Goal: Information Seeking & Learning: Learn about a topic

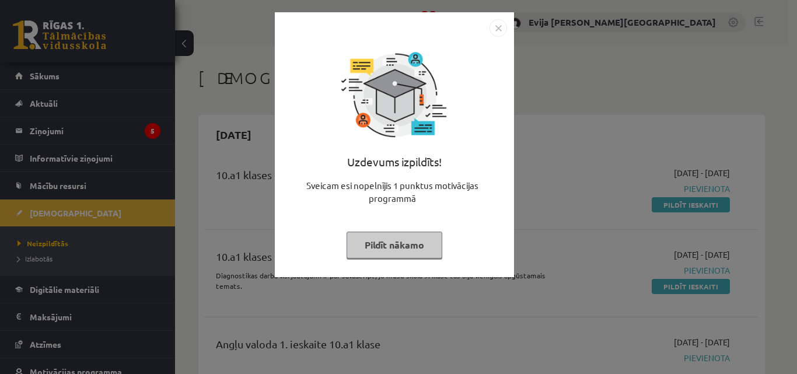
click at [400, 251] on button "Pildīt nākamo" at bounding box center [395, 245] width 96 height 27
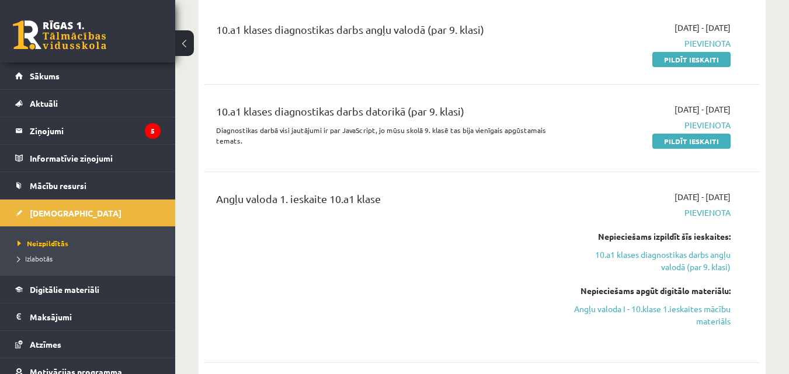
scroll to position [163, 0]
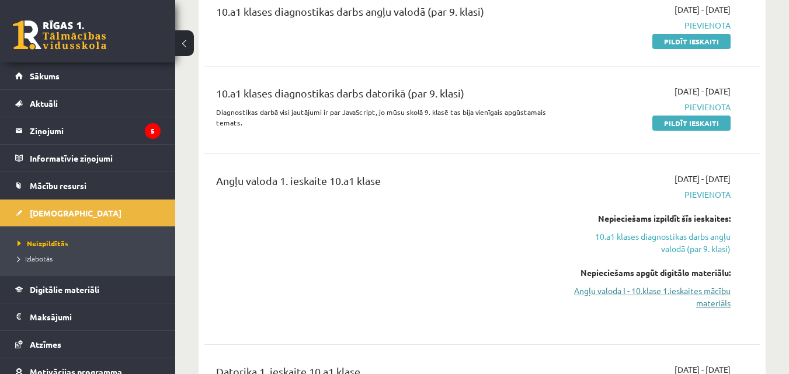
click at [691, 292] on link "Angļu valoda I - 10.klase 1.ieskaites mācību materiāls" at bounding box center [650, 297] width 160 height 25
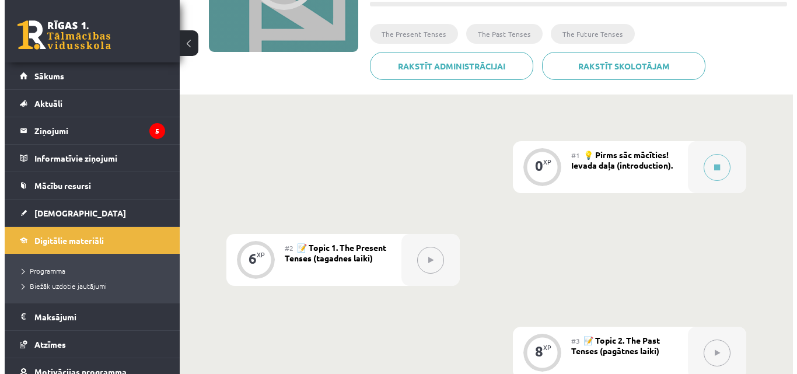
scroll to position [210, 0]
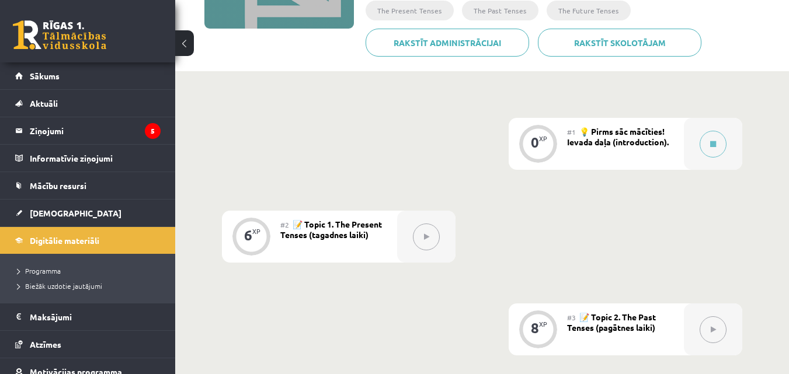
click at [620, 138] on span "💡 Pirms sāc mācīties! Ievada daļa (introduction)." at bounding box center [618, 136] width 102 height 21
click at [703, 139] on button at bounding box center [712, 144] width 27 height 27
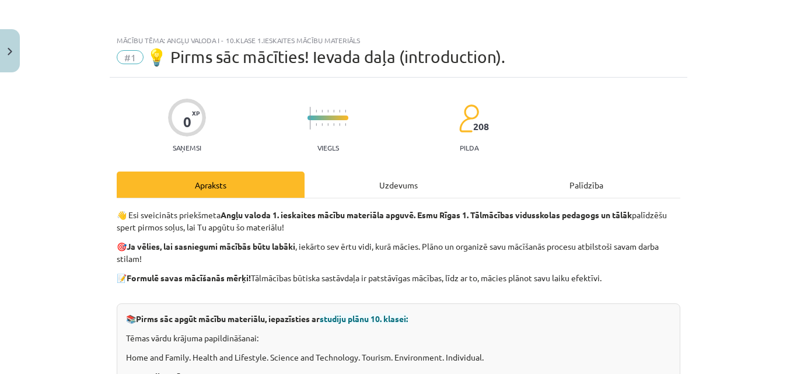
click at [257, 182] on div "Apraksts" at bounding box center [211, 185] width 188 height 26
click at [343, 193] on div "Uzdevums" at bounding box center [399, 185] width 188 height 26
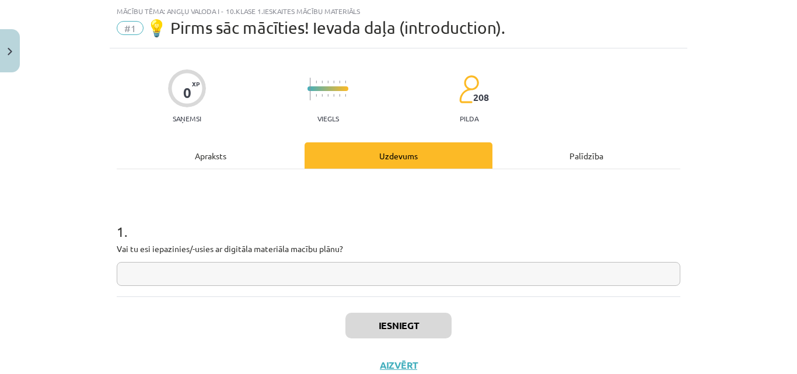
scroll to position [0, 0]
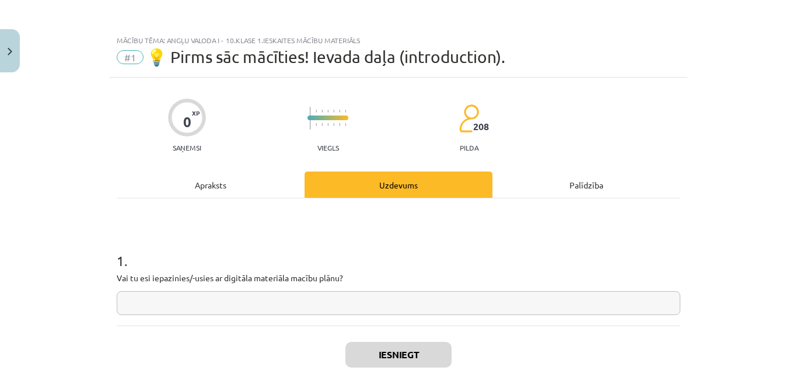
click at [224, 182] on div "Apraksts" at bounding box center [211, 185] width 188 height 26
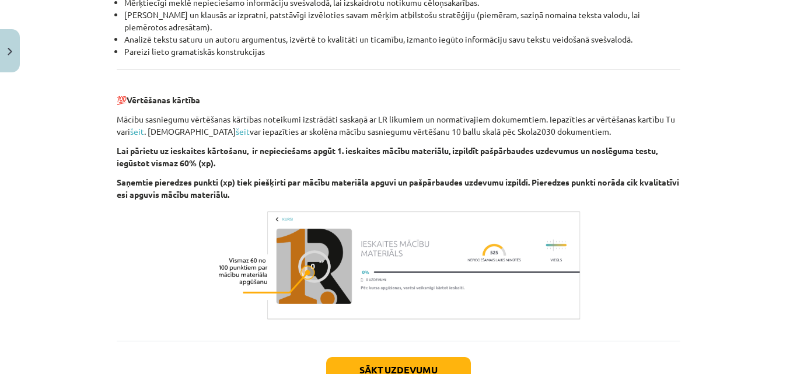
scroll to position [1326, 0]
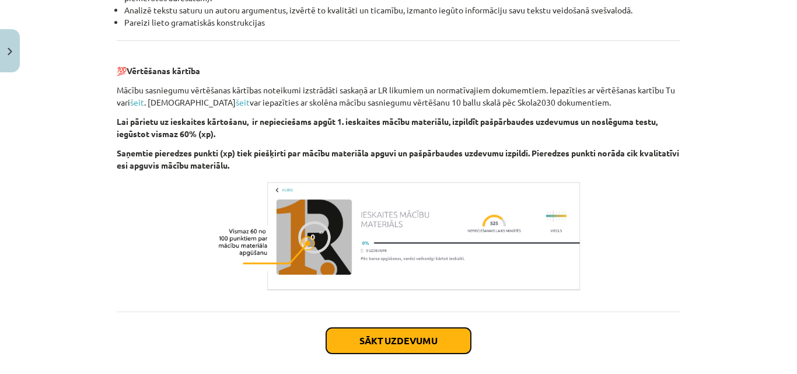
click at [403, 333] on button "Sākt uzdevumu" at bounding box center [398, 341] width 145 height 26
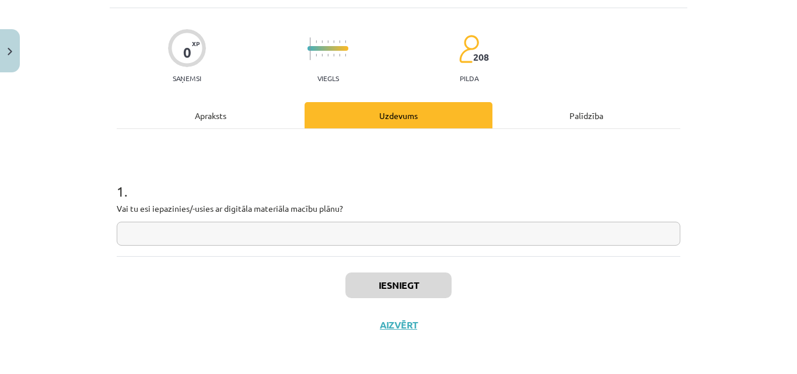
scroll to position [29, 0]
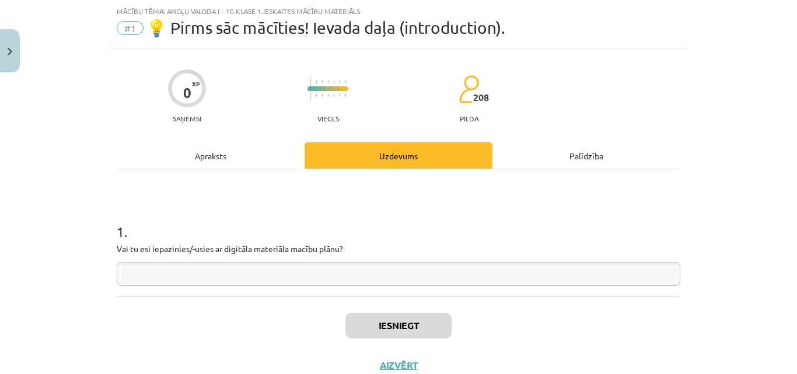
click at [377, 269] on input "text" at bounding box center [399, 274] width 564 height 24
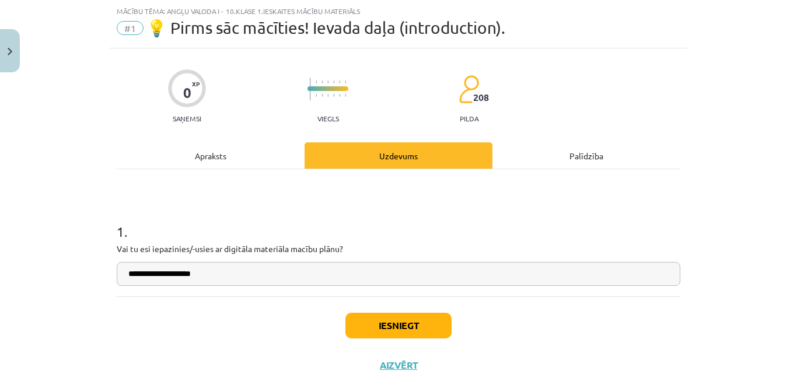
type input "**********"
click at [555, 154] on div "Palīdzība" at bounding box center [587, 155] width 188 height 26
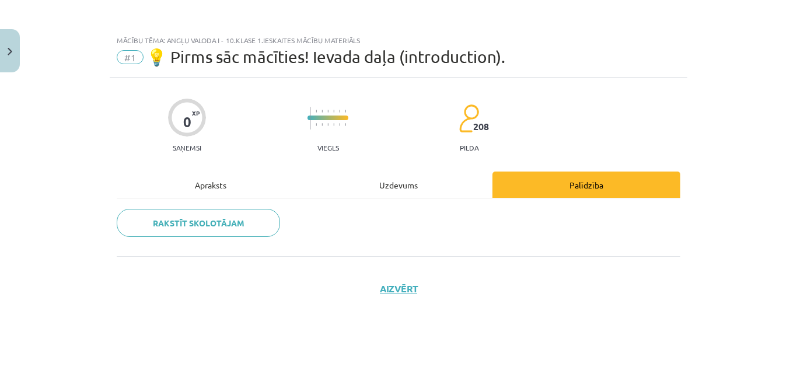
scroll to position [0, 0]
click at [414, 185] on div "Uzdevums" at bounding box center [399, 185] width 188 height 26
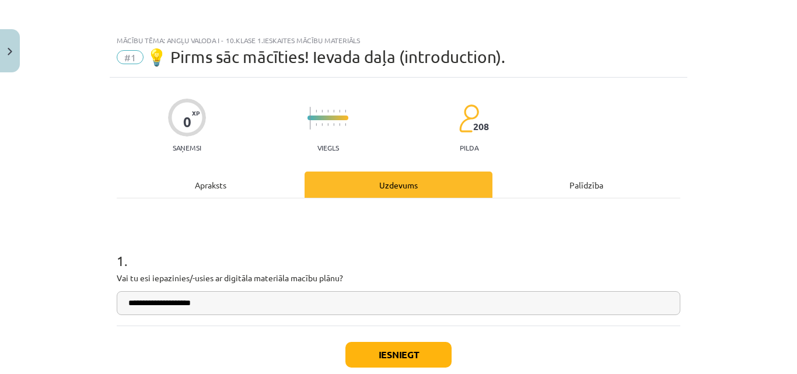
click at [236, 306] on input "**********" at bounding box center [399, 303] width 564 height 24
click at [131, 304] on input "**********" at bounding box center [399, 303] width 564 height 24
click at [209, 308] on input "**********" at bounding box center [399, 303] width 564 height 24
type input "**********"
click at [375, 347] on button "Iesniegt" at bounding box center [399, 355] width 106 height 26
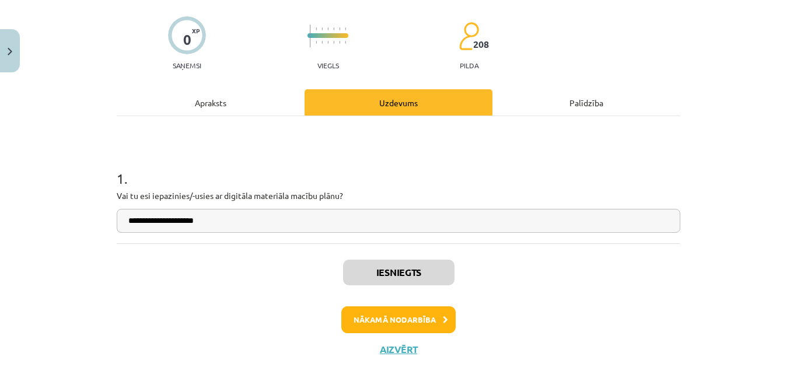
scroll to position [83, 0]
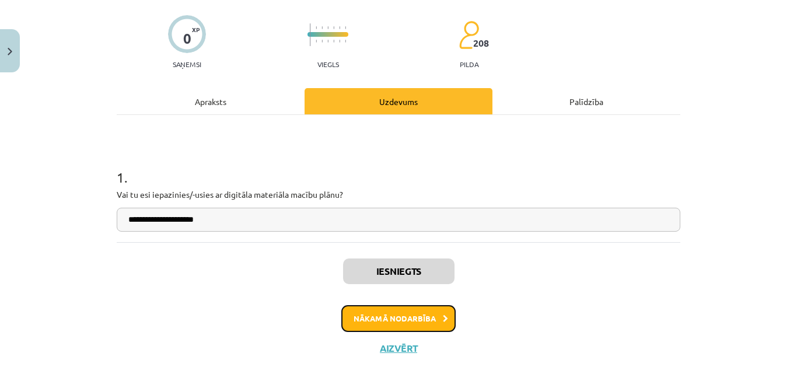
click at [405, 310] on button "Nākamā nodarbība" at bounding box center [398, 318] width 114 height 27
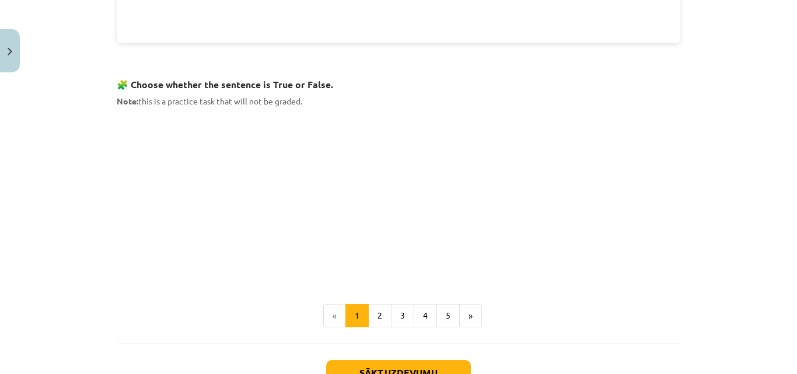
scroll to position [725, 0]
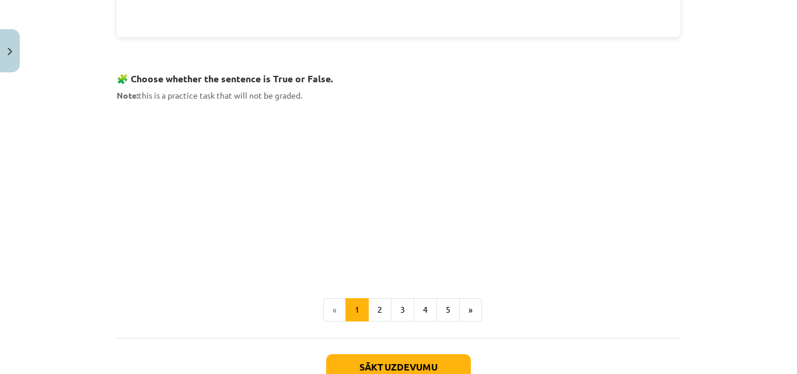
click at [760, 219] on div "Mācību tēma: Angļu valoda i - 10.klase 1.ieskaites mācību materiāls #2 📝 Topic …" at bounding box center [398, 187] width 797 height 374
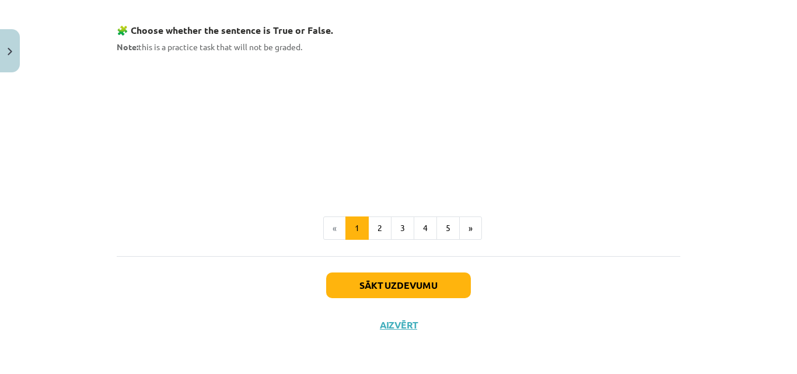
scroll to position [772, 0]
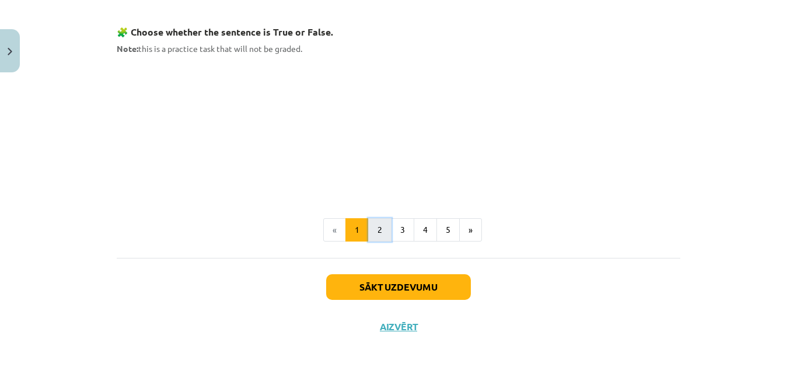
click at [382, 227] on button "2" at bounding box center [379, 229] width 23 height 23
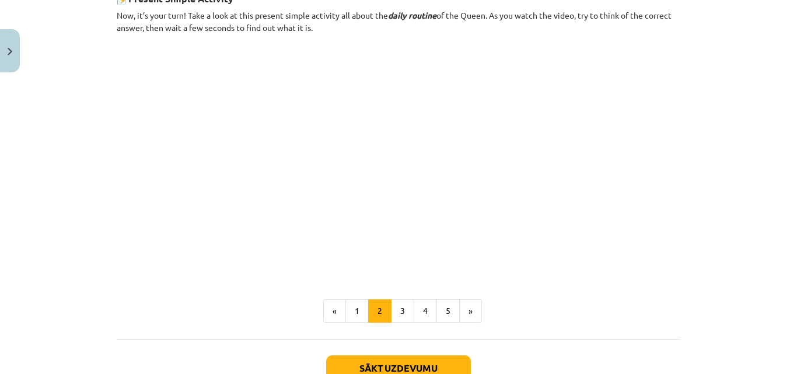
scroll to position [704, 0]
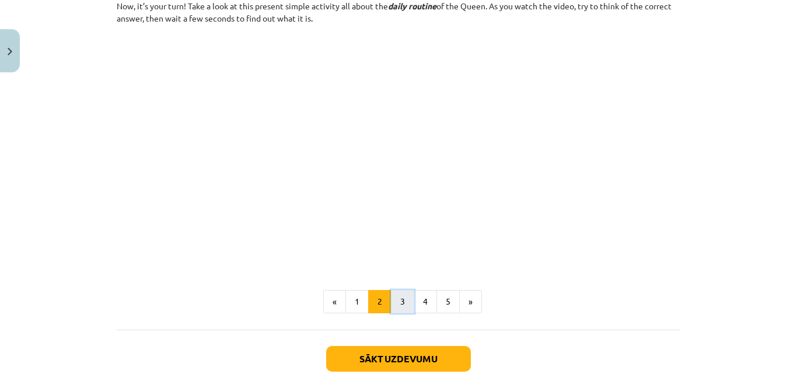
click at [391, 306] on button "3" at bounding box center [402, 301] width 23 height 23
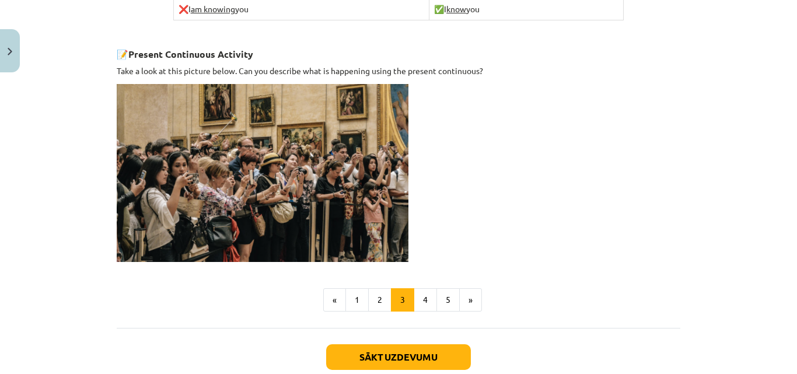
scroll to position [866, 0]
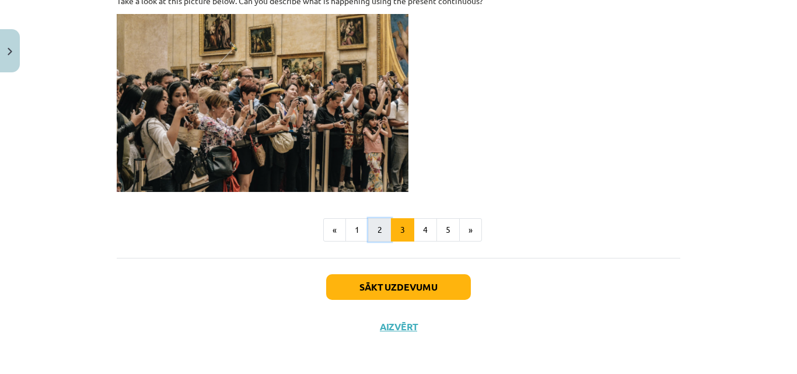
click at [380, 232] on button "2" at bounding box center [379, 229] width 23 height 23
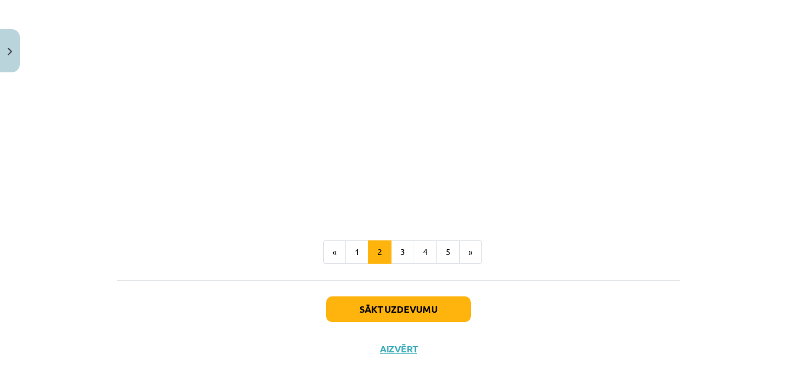
scroll to position [775, 0]
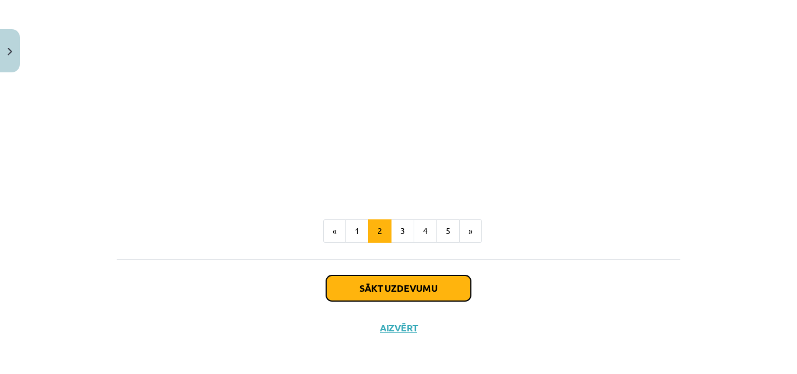
click at [386, 286] on button "Sākt uzdevumu" at bounding box center [398, 289] width 145 height 26
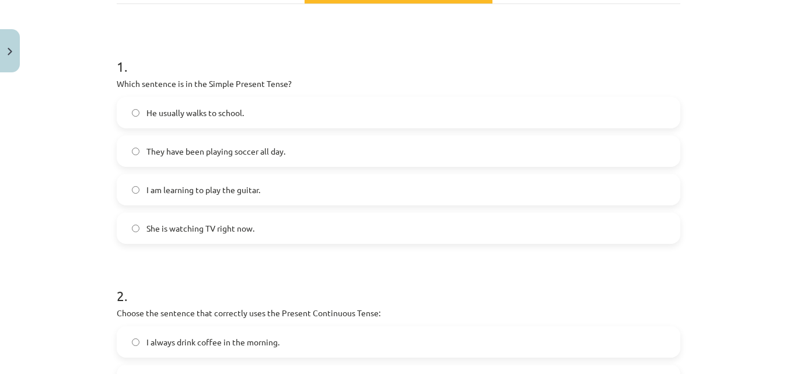
scroll to position [203, 0]
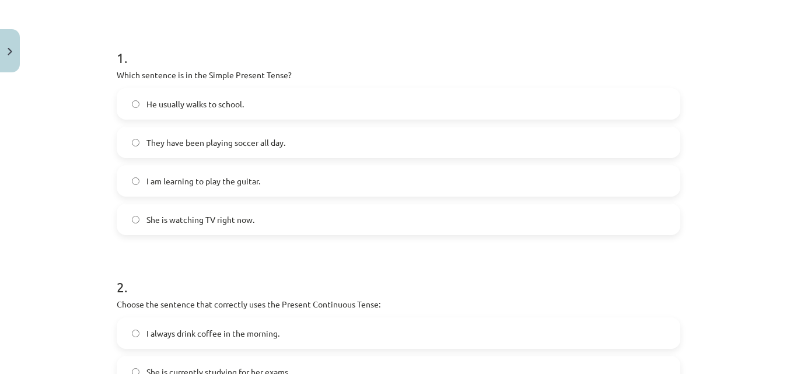
click at [290, 96] on label "He usually walks to school." at bounding box center [399, 103] width 562 height 29
click at [208, 222] on span "She is watching TV right now." at bounding box center [201, 220] width 108 height 12
click at [318, 100] on label "He usually walks to school." at bounding box center [399, 103] width 562 height 29
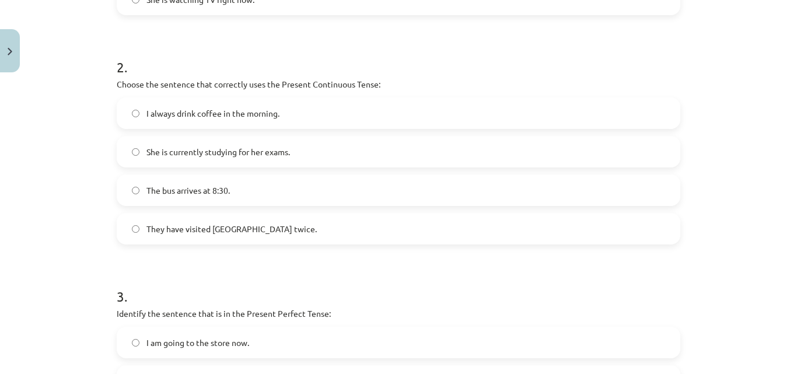
scroll to position [427, 0]
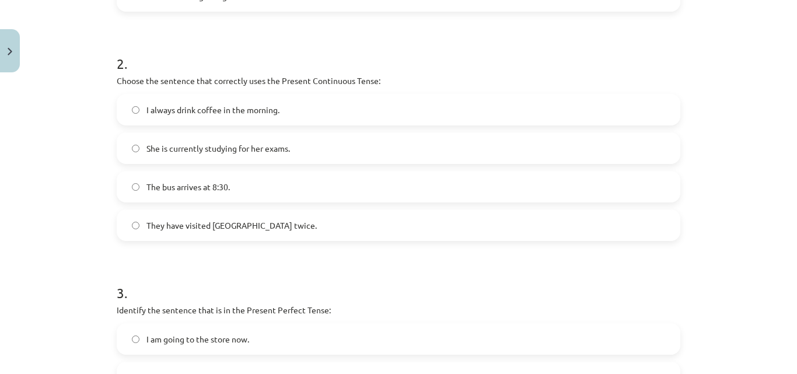
click at [314, 117] on label "I always drink coffee in the morning." at bounding box center [399, 109] width 562 height 29
click at [287, 140] on label "She is currently studying for her exams." at bounding box center [399, 148] width 562 height 29
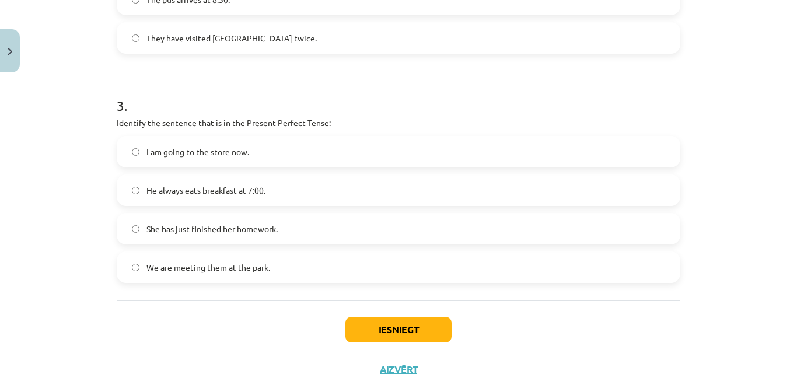
scroll to position [631, 0]
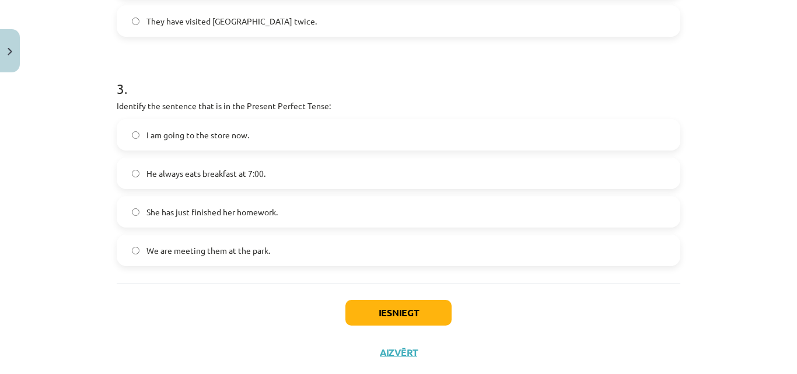
click at [359, 211] on label "She has just finished her homework." at bounding box center [399, 211] width 562 height 29
click at [393, 323] on button "Iesniegt" at bounding box center [399, 313] width 106 height 26
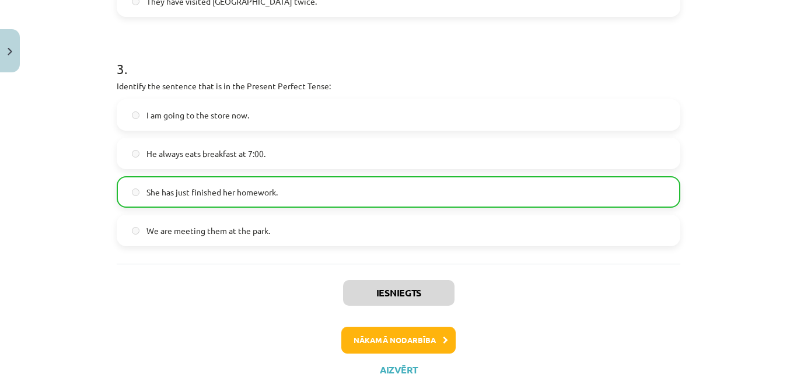
scroll to position [663, 0]
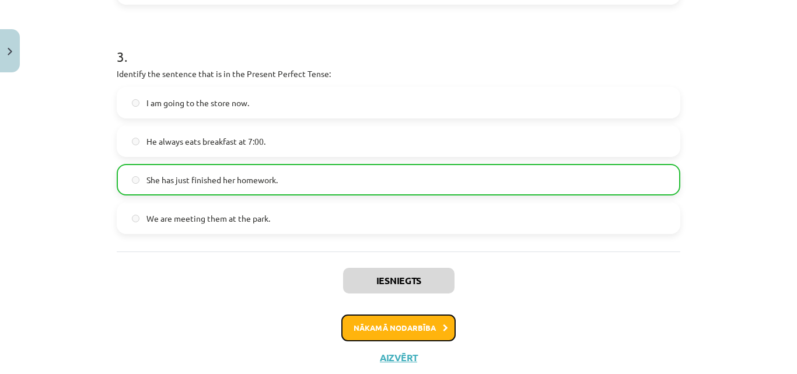
click at [443, 325] on icon at bounding box center [445, 329] width 5 height 8
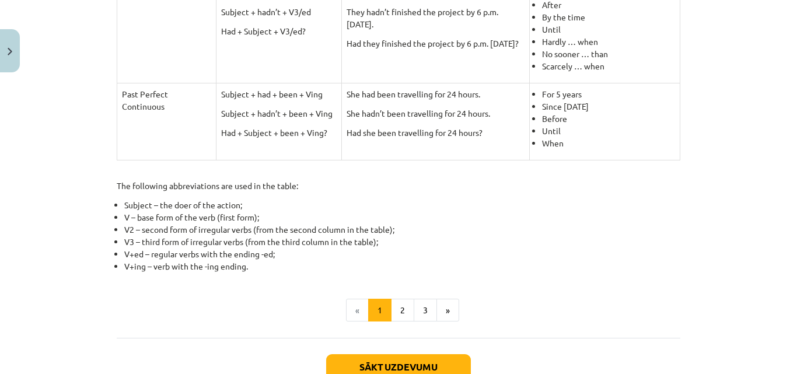
scroll to position [534, 0]
click at [439, 353] on div "Sākt uzdevumu Aizvērt" at bounding box center [399, 378] width 564 height 82
click at [439, 358] on button "Sākt uzdevumu" at bounding box center [398, 366] width 145 height 26
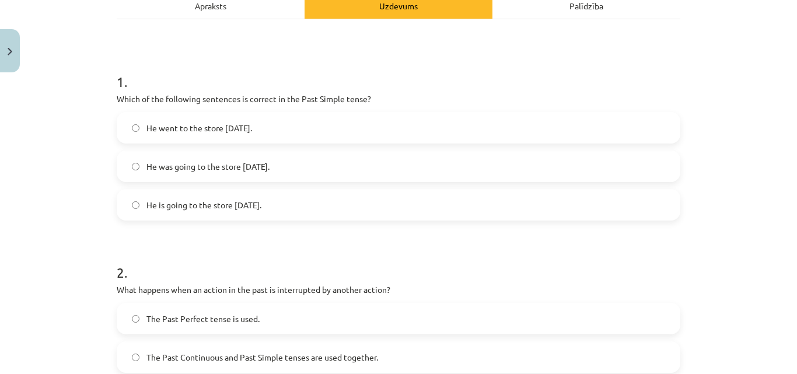
scroll to position [189, 0]
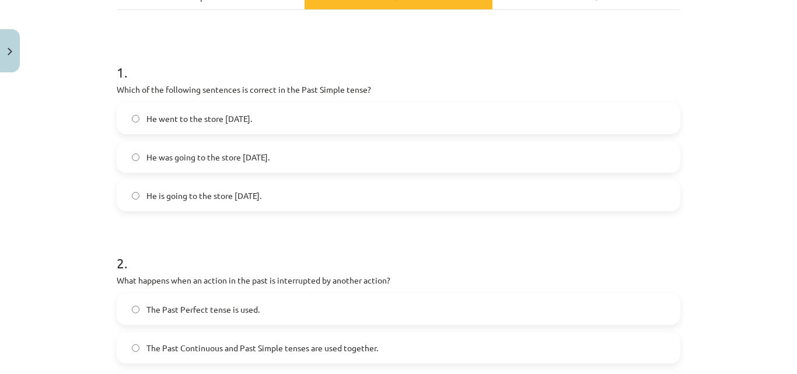
click at [269, 118] on label "He went to the store yesterday." at bounding box center [399, 118] width 562 height 29
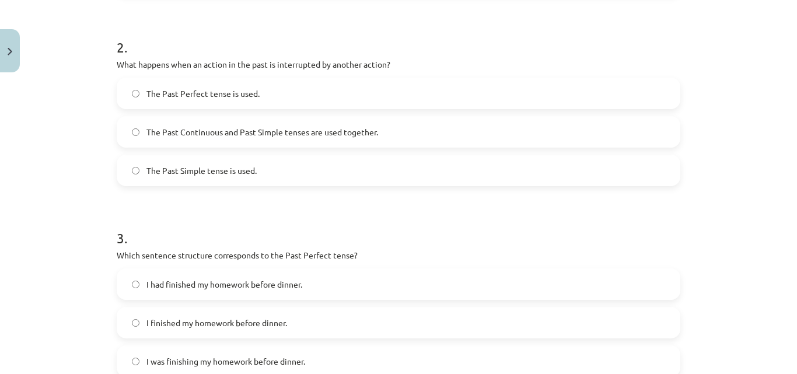
scroll to position [421, 0]
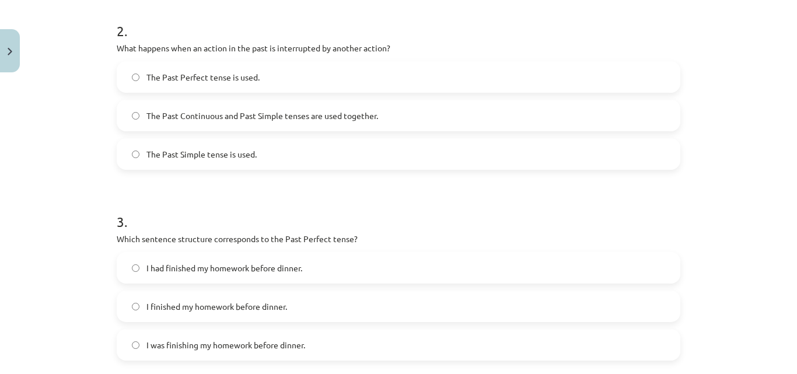
click at [435, 124] on label "The Past Continuous and Past Simple tenses are used together." at bounding box center [399, 115] width 562 height 29
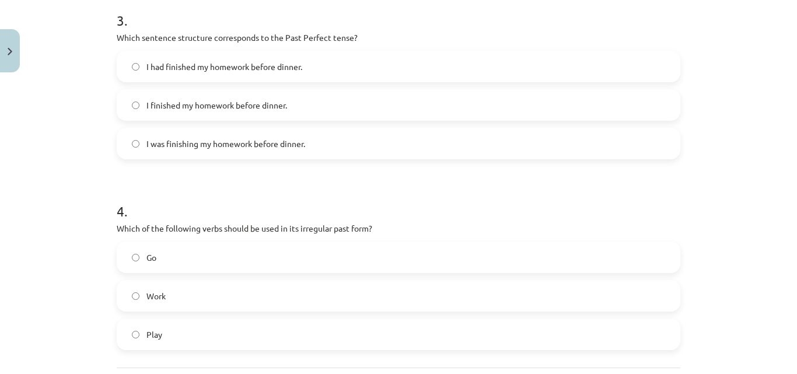
scroll to position [616, 0]
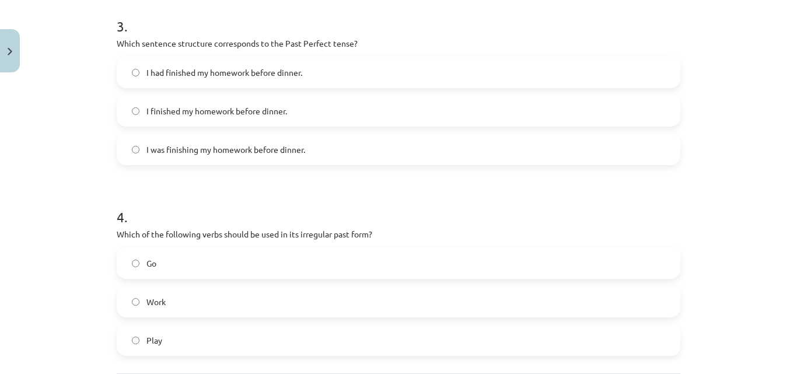
click at [310, 66] on label "I had finished my homework before dinner." at bounding box center [399, 72] width 562 height 29
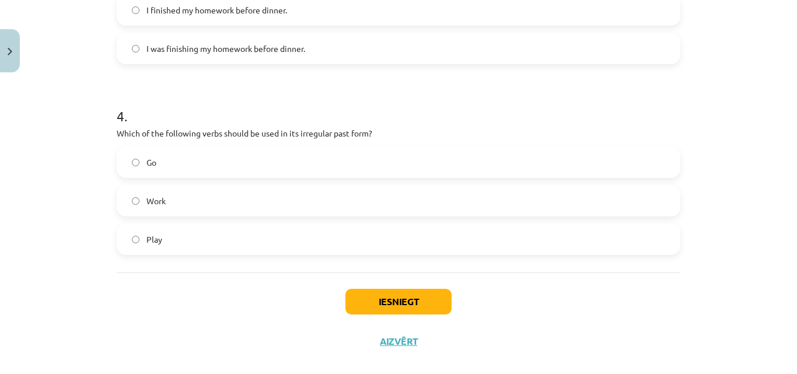
scroll to position [726, 0]
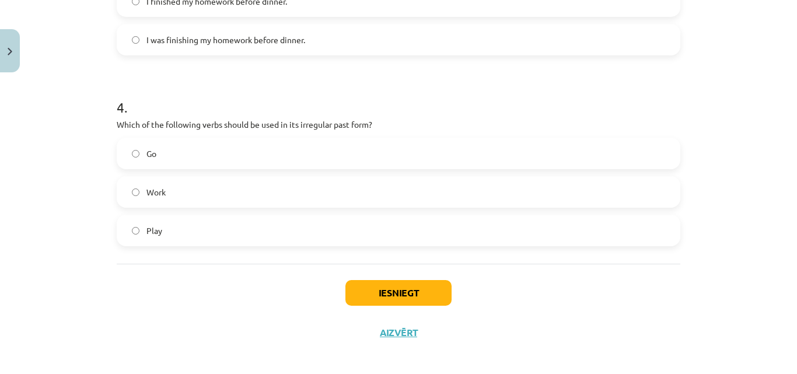
click at [287, 153] on label "Go" at bounding box center [399, 153] width 562 height 29
click at [392, 283] on button "Iesniegt" at bounding box center [399, 293] width 106 height 26
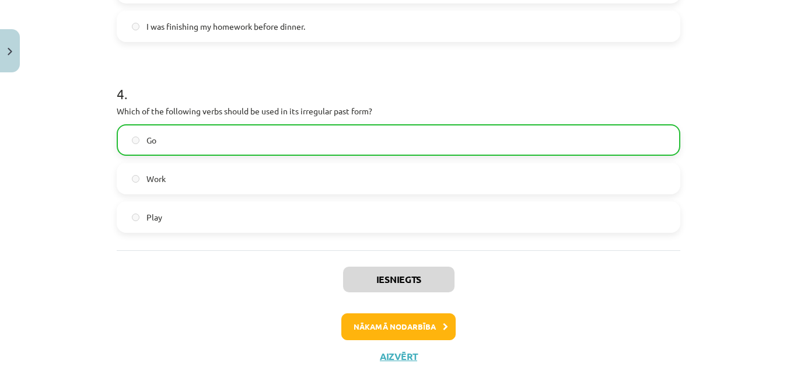
scroll to position [751, 0]
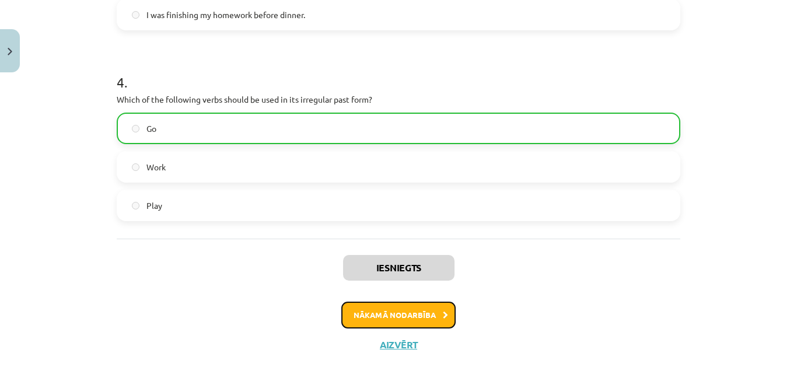
click at [421, 312] on button "Nākamā nodarbība" at bounding box center [398, 315] width 114 height 27
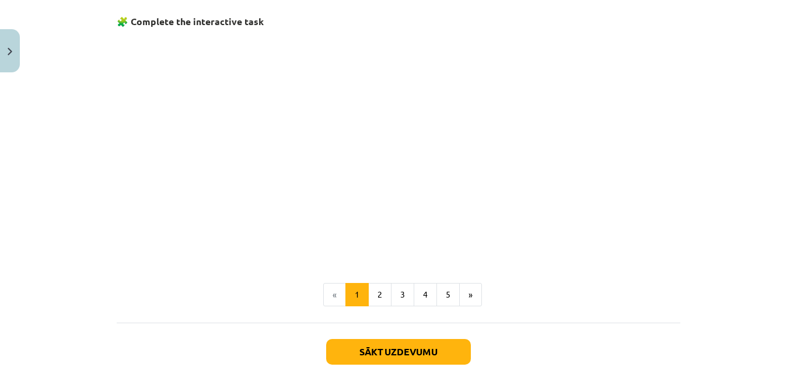
scroll to position [743, 0]
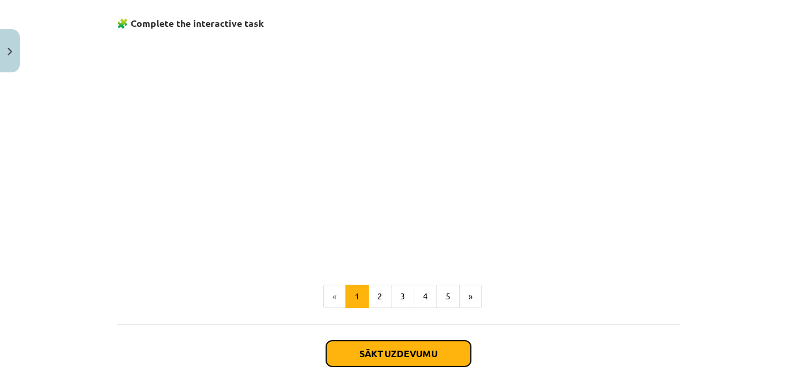
click at [420, 353] on button "Sākt uzdevumu" at bounding box center [398, 354] width 145 height 26
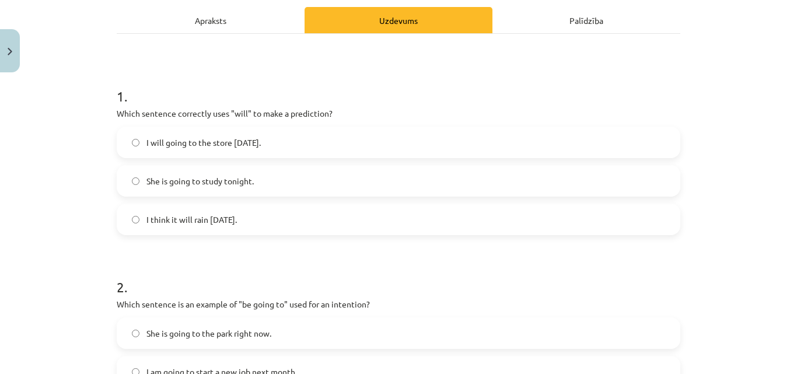
scroll to position [172, 0]
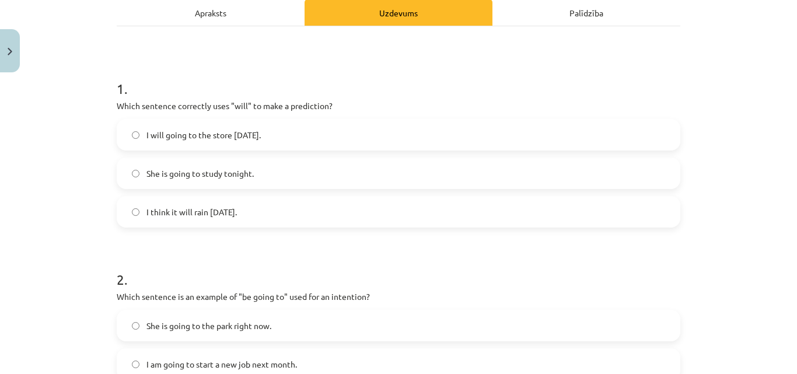
click at [256, 168] on label "She is going to study tonight." at bounding box center [399, 173] width 562 height 29
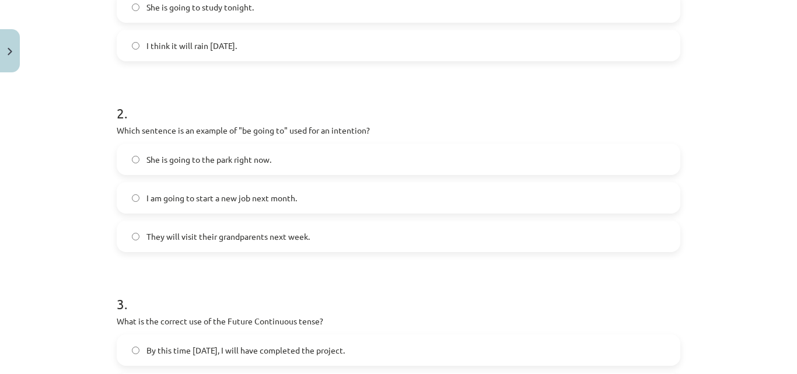
scroll to position [344, 0]
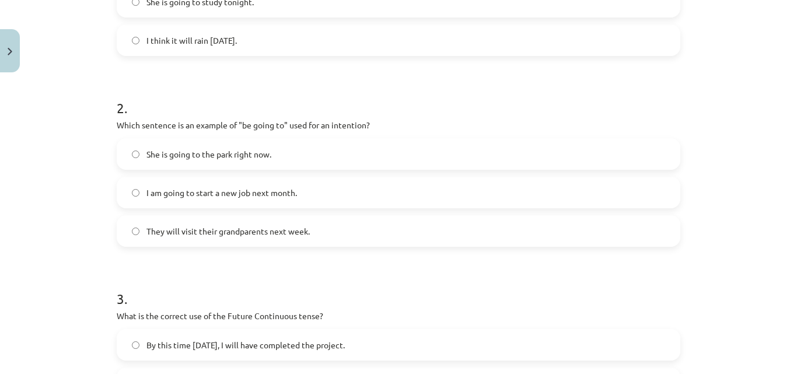
click at [242, 201] on label "I am going to start a new job next month." at bounding box center [399, 192] width 562 height 29
click at [240, 221] on label "They will visit their grandparents next week." at bounding box center [399, 231] width 562 height 29
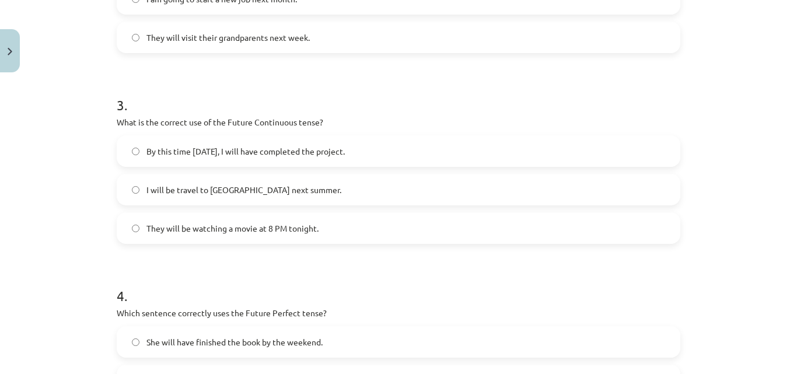
scroll to position [545, 0]
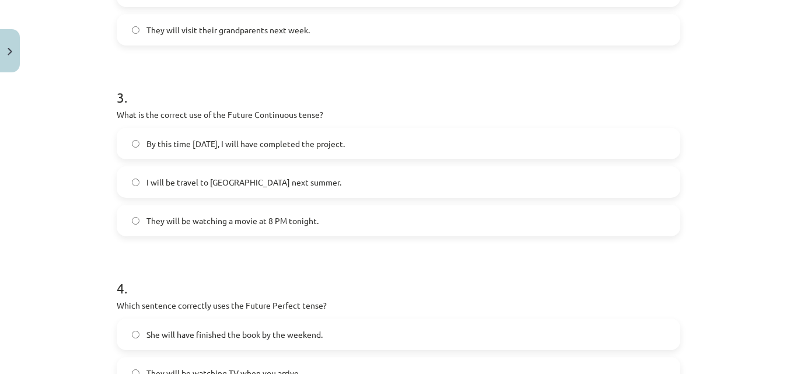
click at [201, 147] on span "By this time tomorrow, I will have completed the project." at bounding box center [246, 144] width 198 height 12
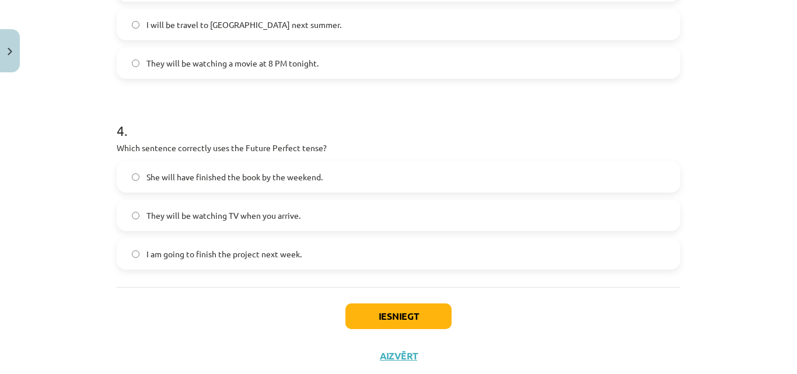
scroll to position [734, 0]
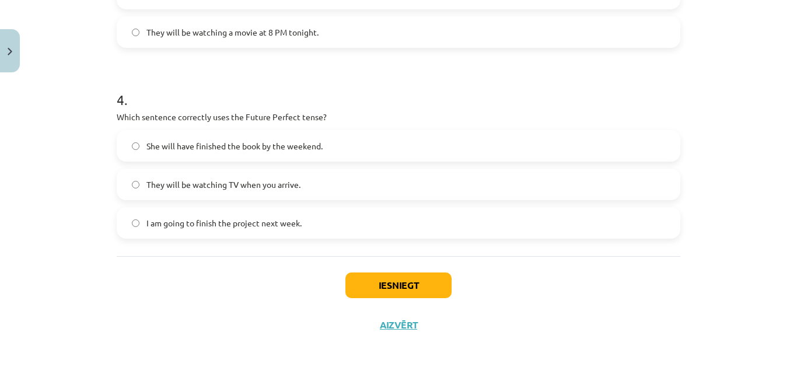
click at [255, 216] on label "I am going to finish the project next week." at bounding box center [399, 222] width 562 height 29
click at [382, 282] on button "Iesniegt" at bounding box center [399, 286] width 106 height 26
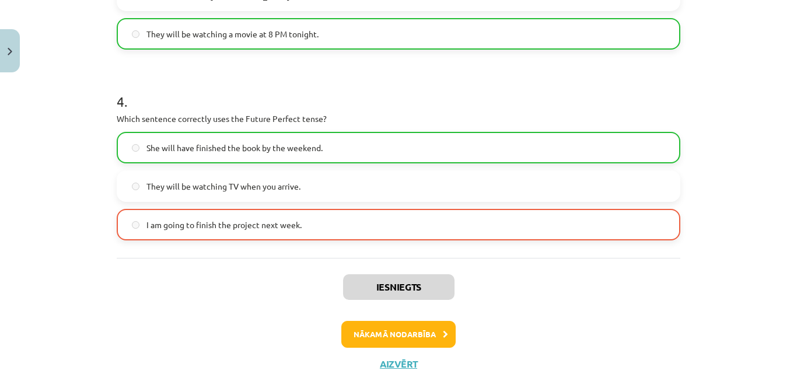
scroll to position [751, 0]
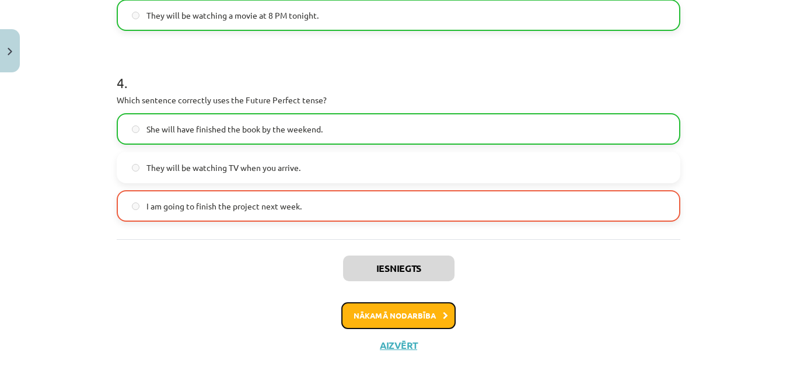
click at [375, 308] on button "Nākamā nodarbība" at bounding box center [398, 315] width 114 height 27
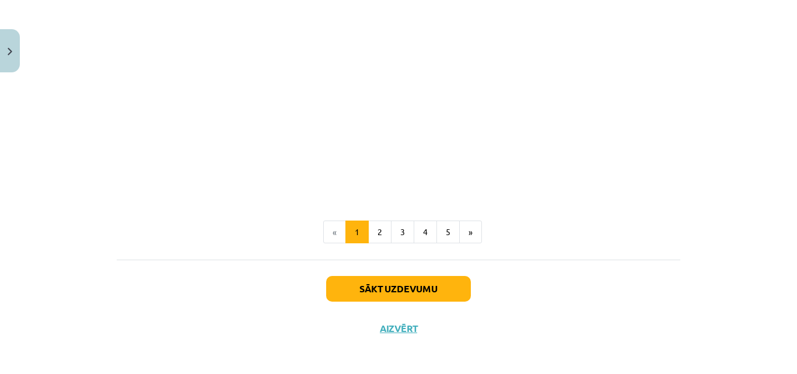
scroll to position [343, 0]
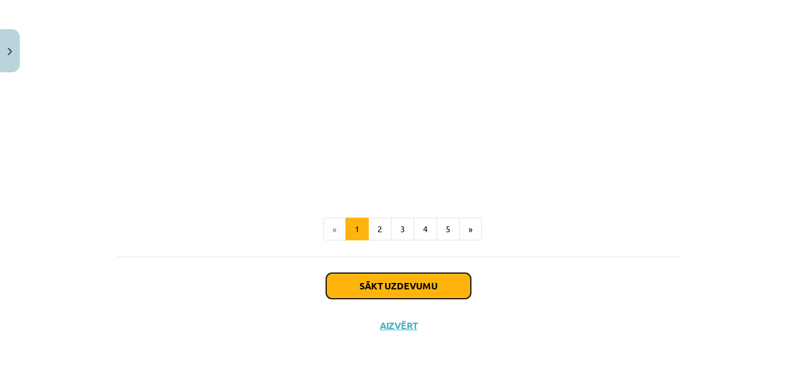
click at [345, 277] on button "Sākt uzdevumu" at bounding box center [398, 286] width 145 height 26
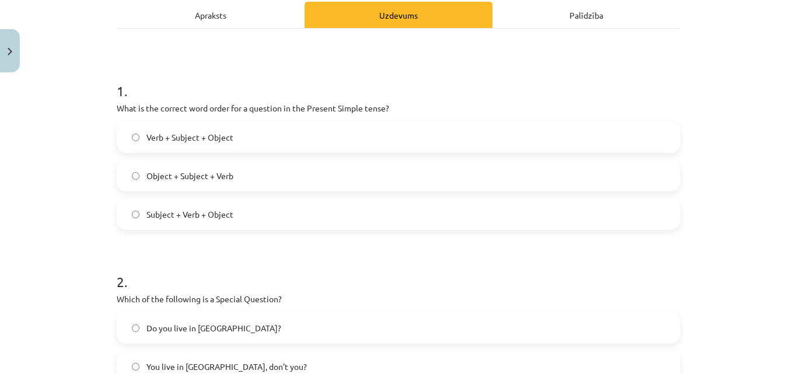
scroll to position [181, 0]
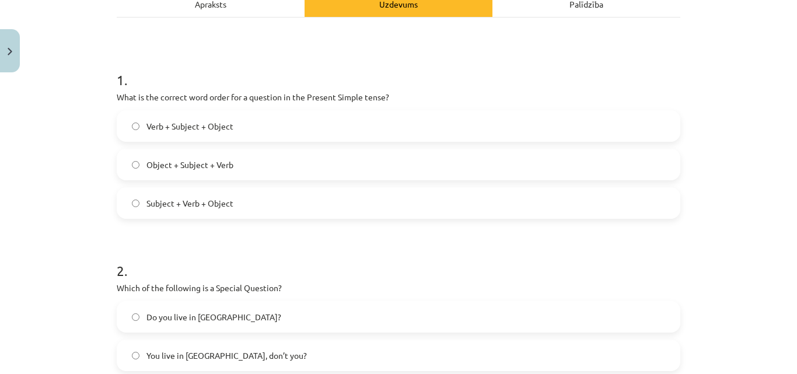
click at [245, 167] on label "Object + Subject + Verb" at bounding box center [399, 164] width 562 height 29
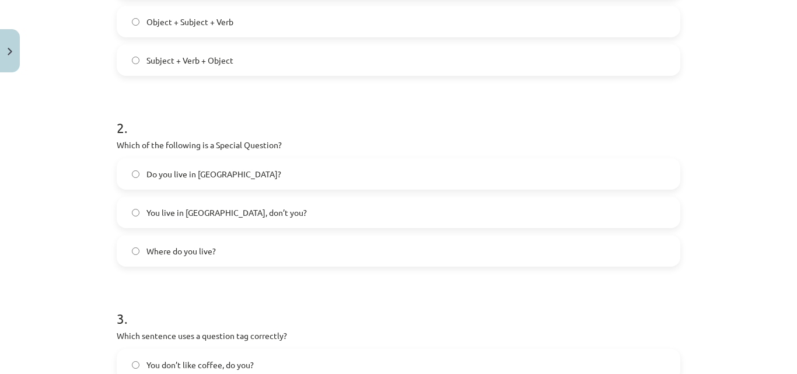
scroll to position [331, 0]
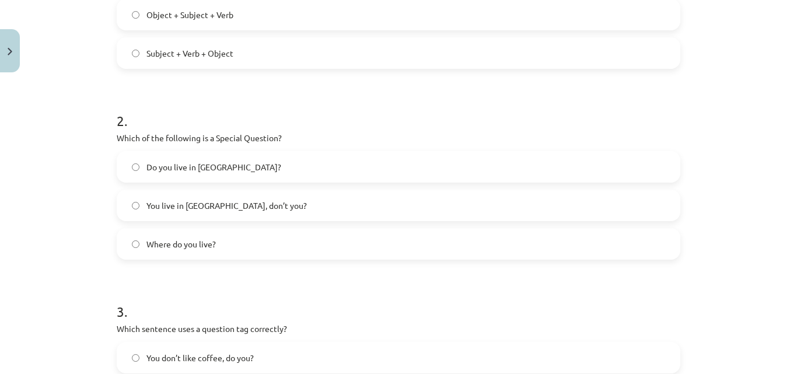
click at [241, 234] on label "Where do you live?" at bounding box center [399, 243] width 562 height 29
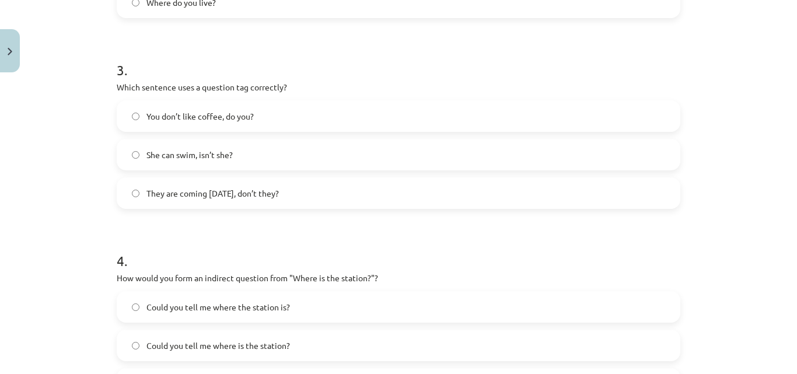
scroll to position [578, 0]
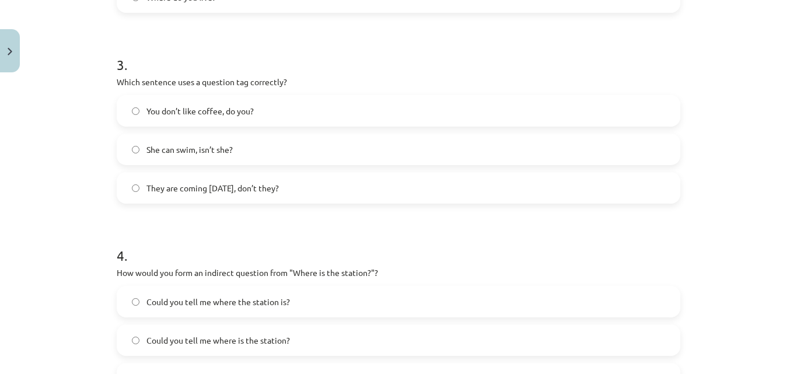
click at [270, 101] on label "You don’t like coffee, do you?" at bounding box center [399, 110] width 562 height 29
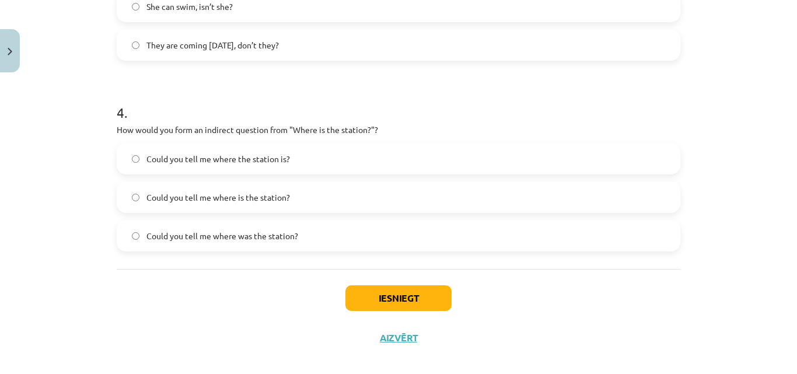
scroll to position [732, 0]
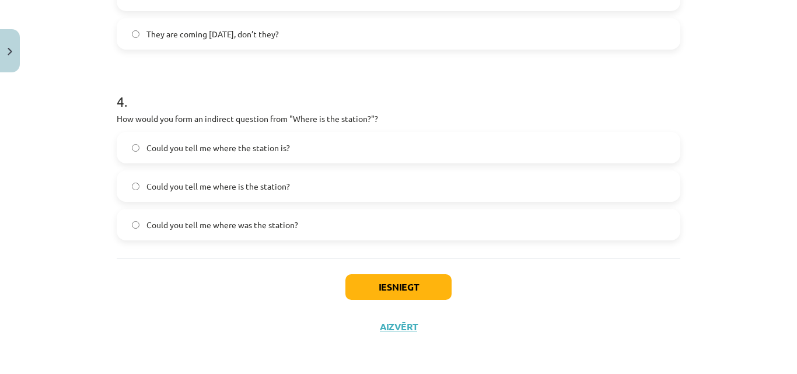
click at [258, 144] on span "Could you tell me where the station is?" at bounding box center [219, 148] width 144 height 12
click at [410, 287] on button "Iesniegt" at bounding box center [399, 287] width 106 height 26
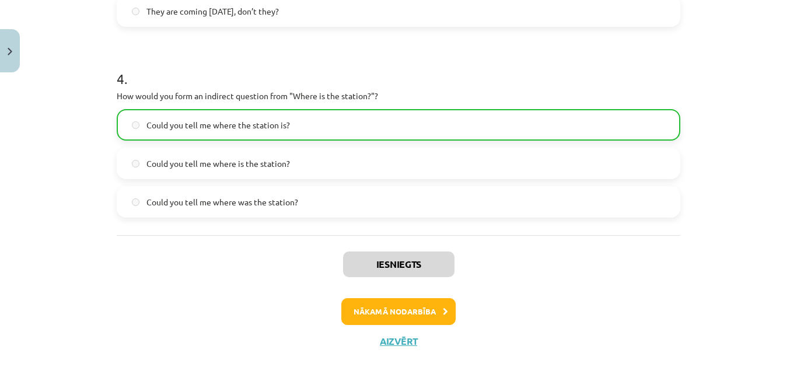
scroll to position [762, 0]
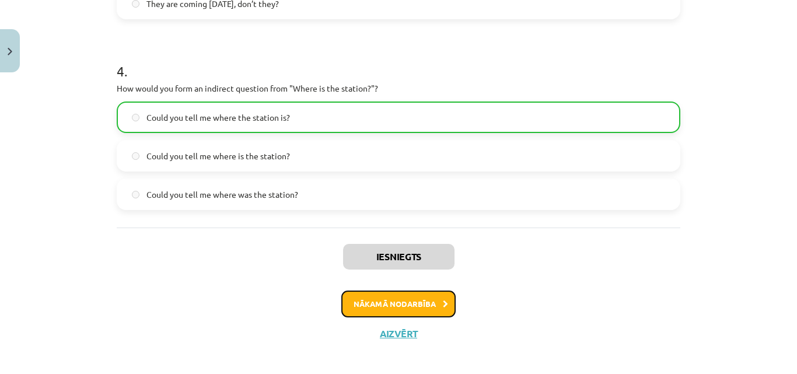
click at [407, 294] on button "Nākamā nodarbība" at bounding box center [398, 304] width 114 height 27
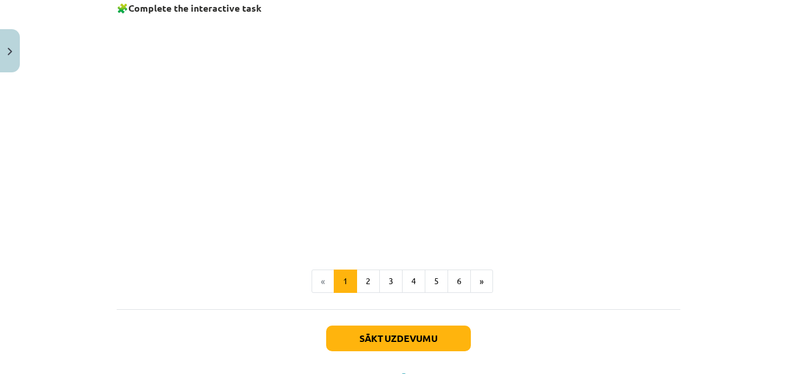
scroll to position [837, 0]
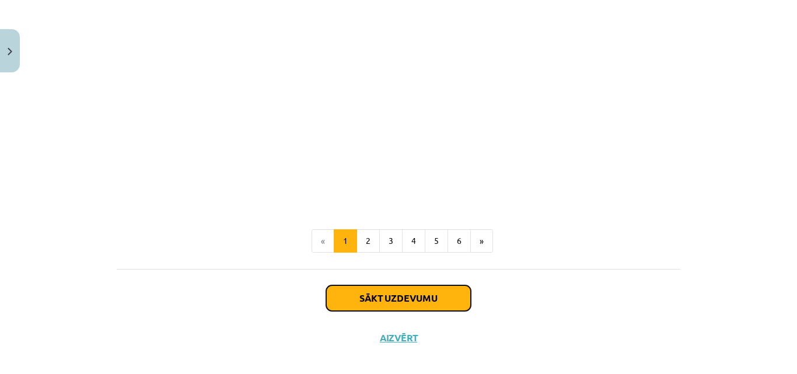
click at [354, 303] on button "Sākt uzdevumu" at bounding box center [398, 298] width 145 height 26
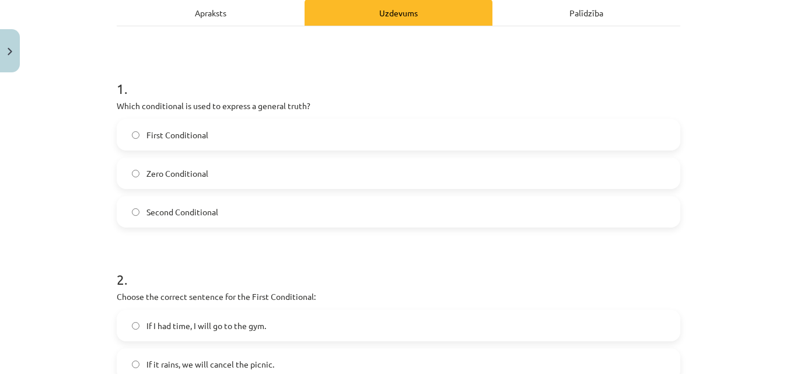
scroll to position [176, 0]
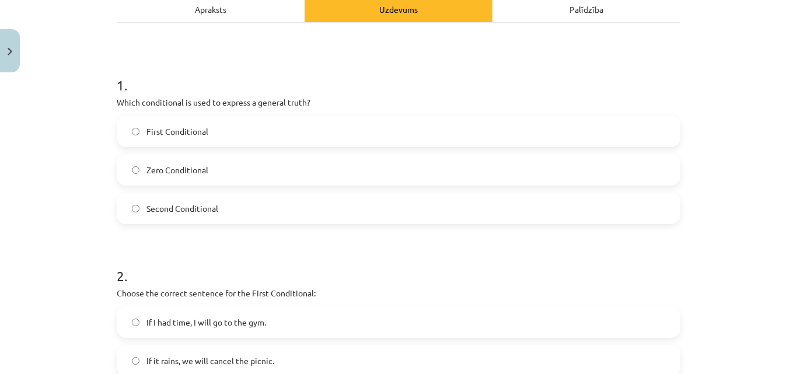
click at [194, 203] on span "Second Conditional" at bounding box center [183, 209] width 72 height 12
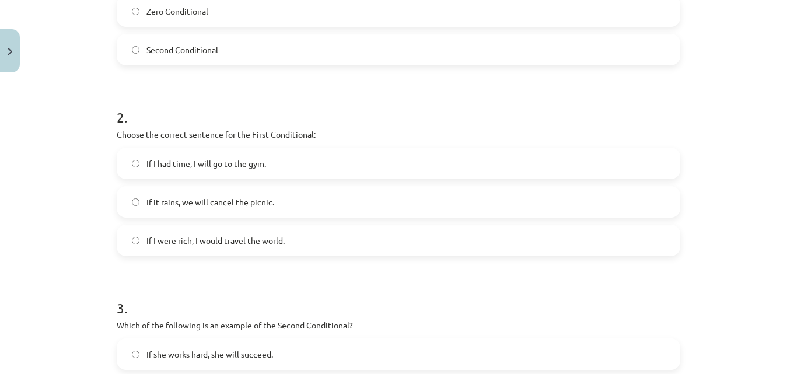
scroll to position [339, 0]
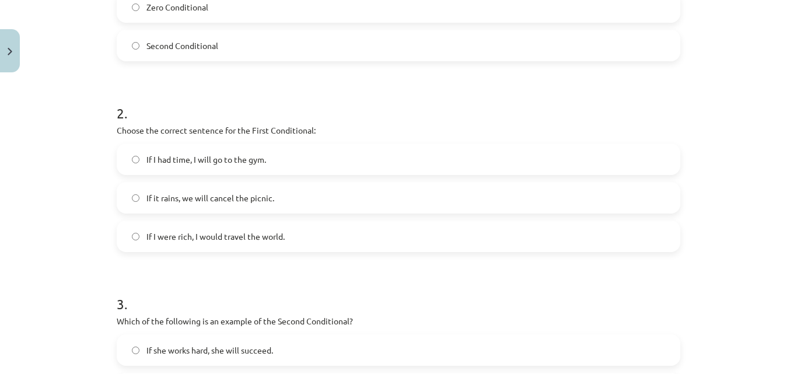
click at [305, 193] on label "If it rains, we will cancel the picnic." at bounding box center [399, 197] width 562 height 29
click at [290, 244] on label "If I were rich, I would travel the world." at bounding box center [399, 236] width 562 height 29
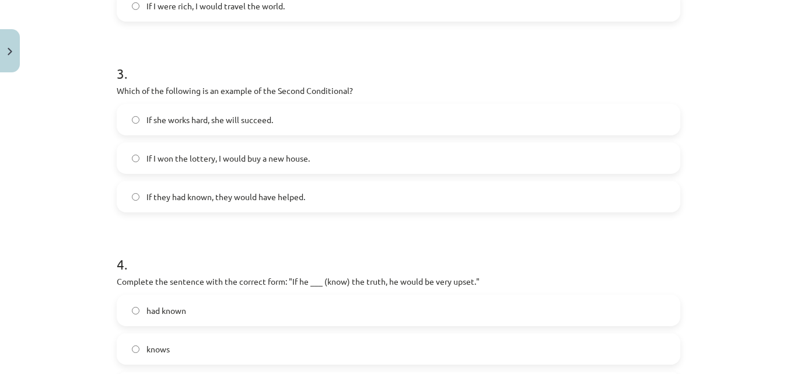
scroll to position [571, 0]
click at [341, 145] on label "If I won the lottery, I would buy a new house." at bounding box center [399, 156] width 562 height 29
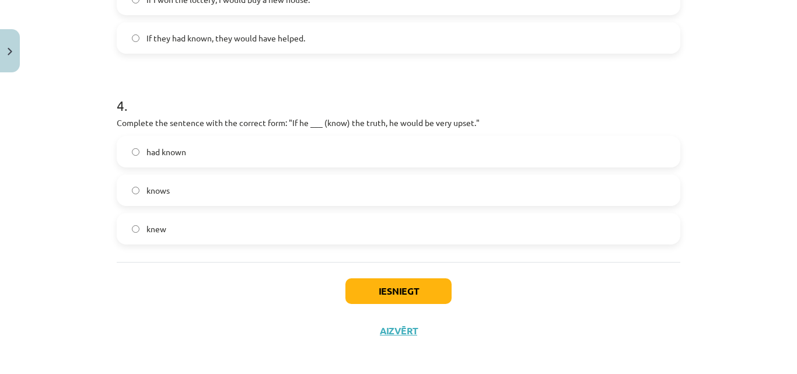
scroll to position [734, 0]
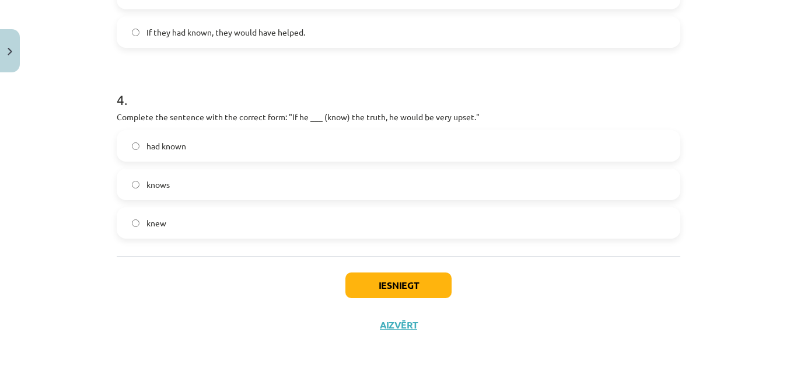
click at [197, 226] on label "knew" at bounding box center [399, 222] width 562 height 29
click at [434, 288] on button "Iesniegt" at bounding box center [399, 286] width 106 height 26
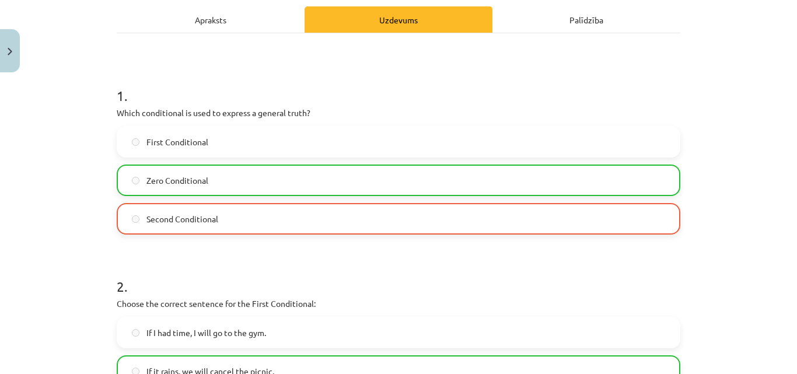
scroll to position [771, 0]
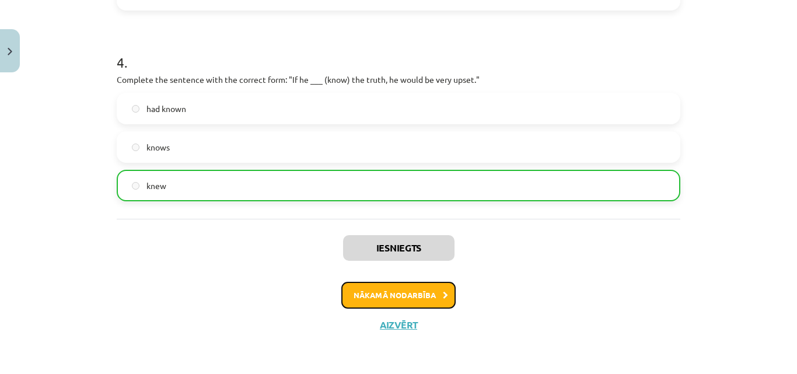
click at [378, 301] on button "Nākamā nodarbība" at bounding box center [398, 295] width 114 height 27
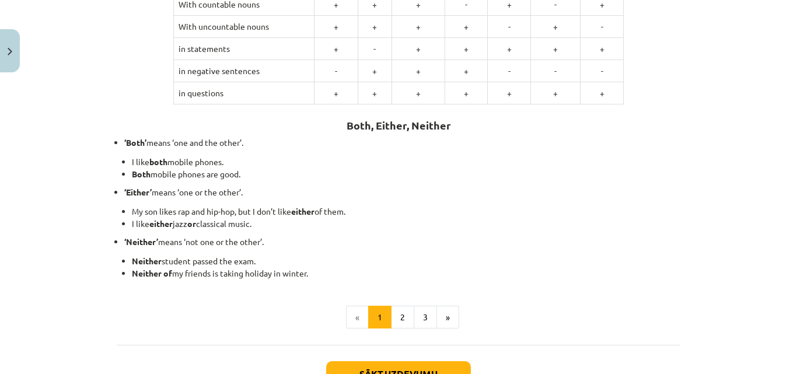
scroll to position [284, 0]
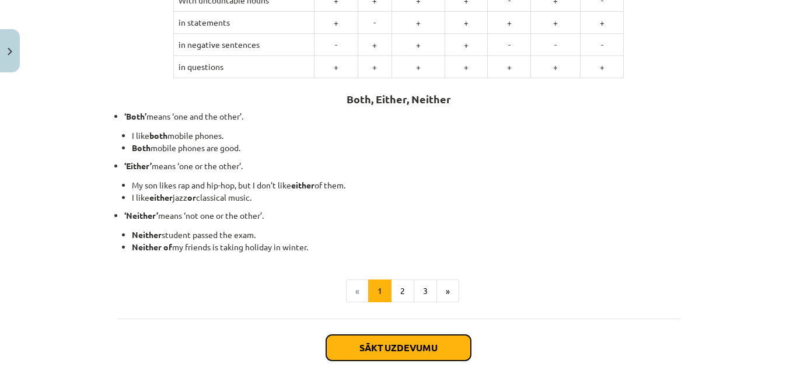
click at [399, 337] on button "Sākt uzdevumu" at bounding box center [398, 348] width 145 height 26
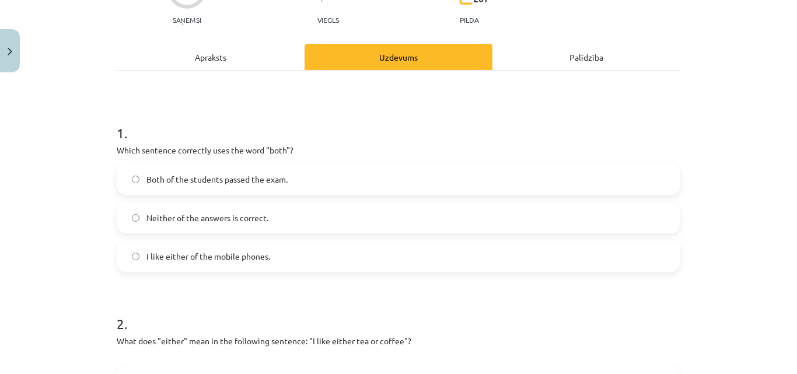
scroll to position [129, 0]
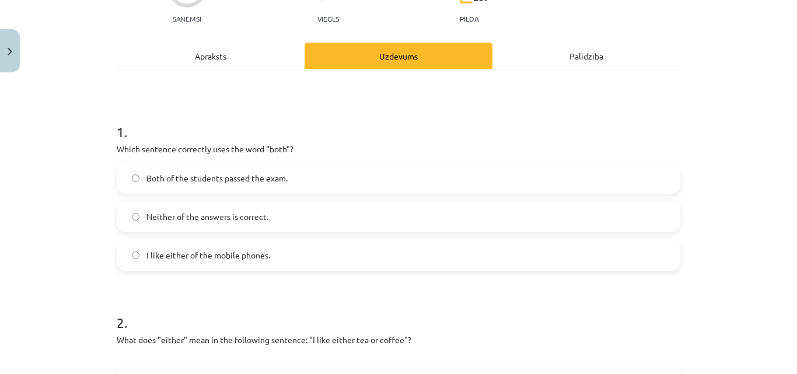
click at [295, 171] on label "Both of the students passed the exam." at bounding box center [399, 177] width 562 height 29
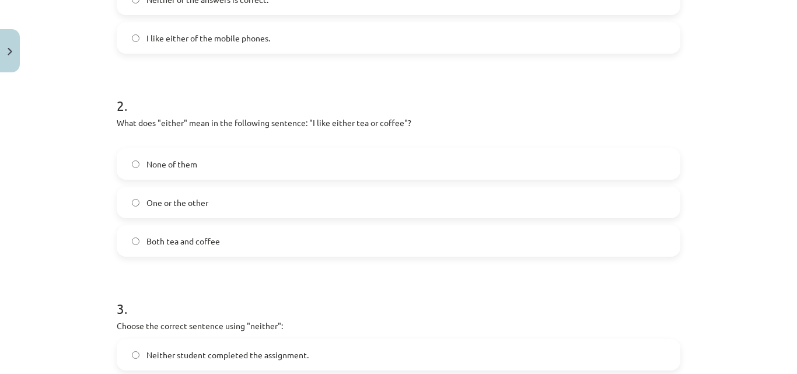
scroll to position [347, 0]
click at [211, 207] on label "One or the other" at bounding box center [399, 201] width 562 height 29
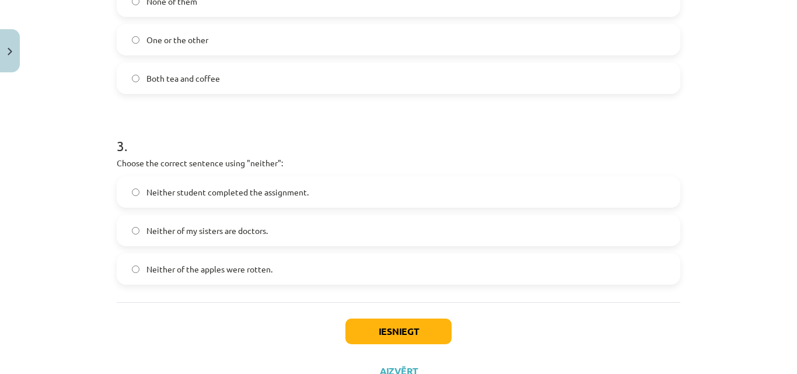
scroll to position [511, 0]
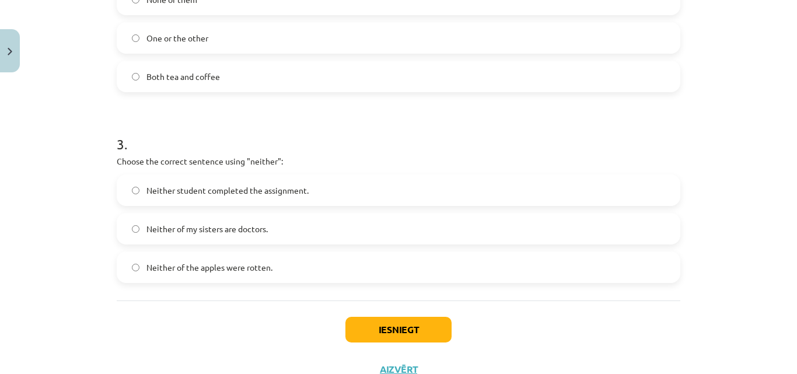
click at [250, 233] on span "Neither of my sisters are doctors." at bounding box center [207, 229] width 121 height 12
click at [416, 334] on button "Iesniegt" at bounding box center [399, 330] width 106 height 26
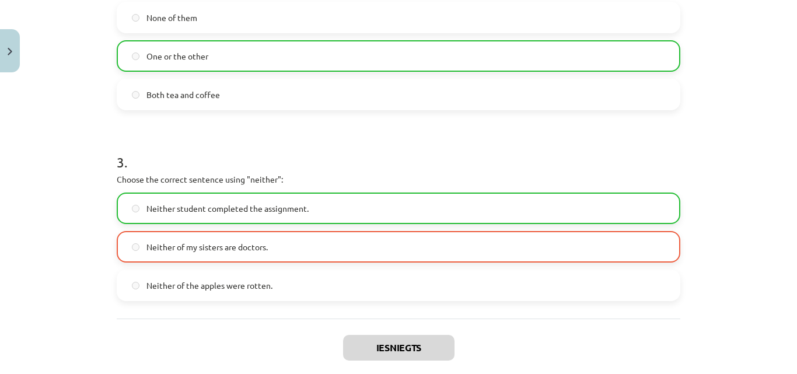
scroll to position [583, 0]
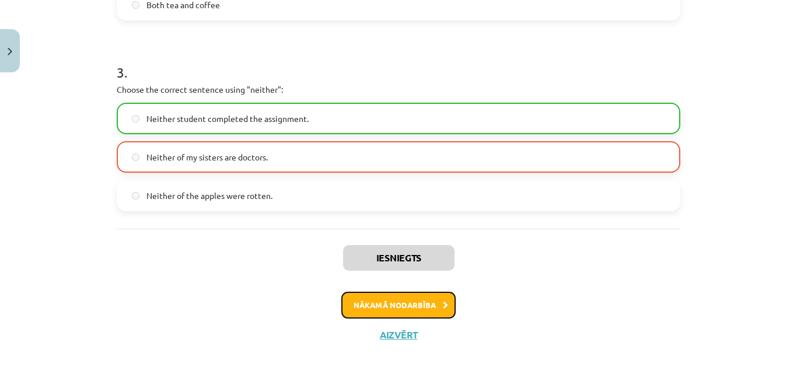
click at [364, 303] on button "Nākamā nodarbība" at bounding box center [398, 305] width 114 height 27
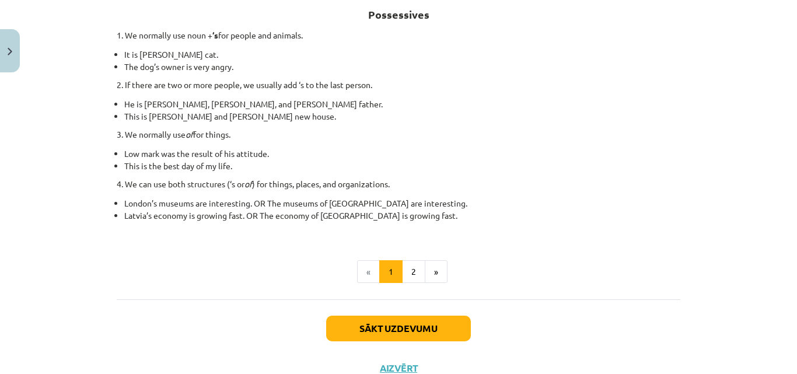
scroll to position [239, 0]
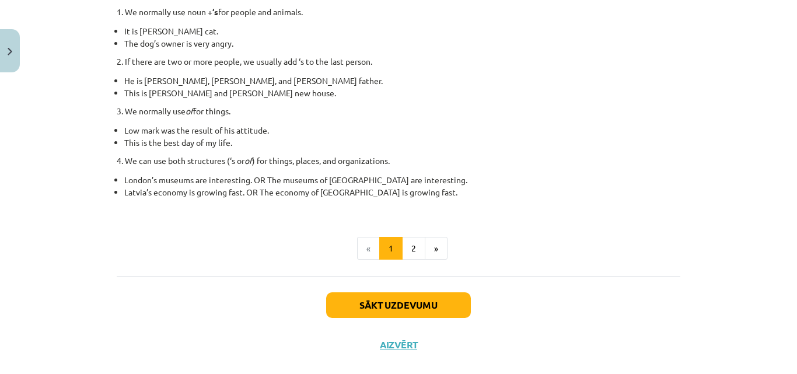
click at [414, 290] on div "Sākt uzdevumu Aizvērt" at bounding box center [399, 317] width 564 height 82
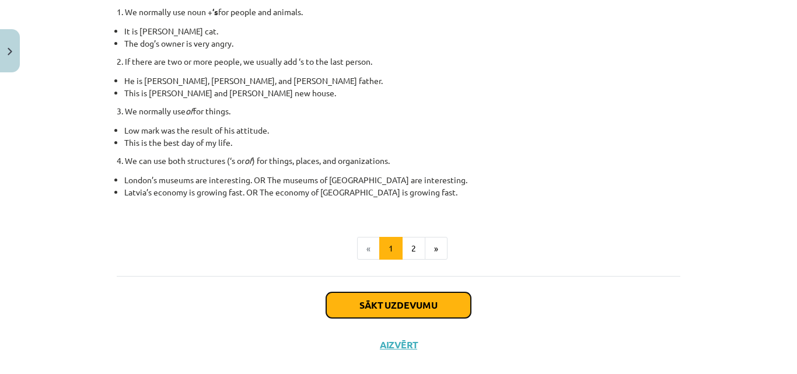
click at [414, 297] on button "Sākt uzdevumu" at bounding box center [398, 305] width 145 height 26
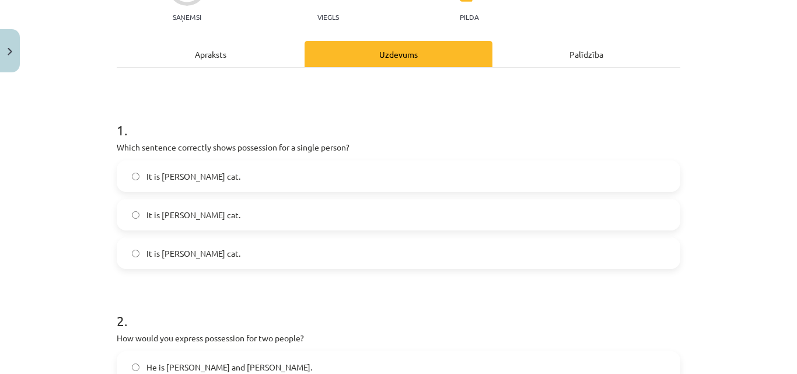
scroll to position [134, 0]
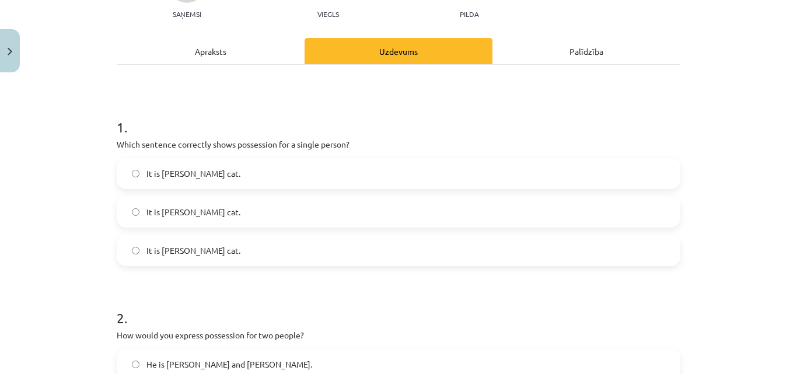
click at [226, 176] on label "It is Janes cat." at bounding box center [399, 173] width 562 height 29
click at [169, 215] on span "It is Janes’s cat." at bounding box center [194, 212] width 94 height 12
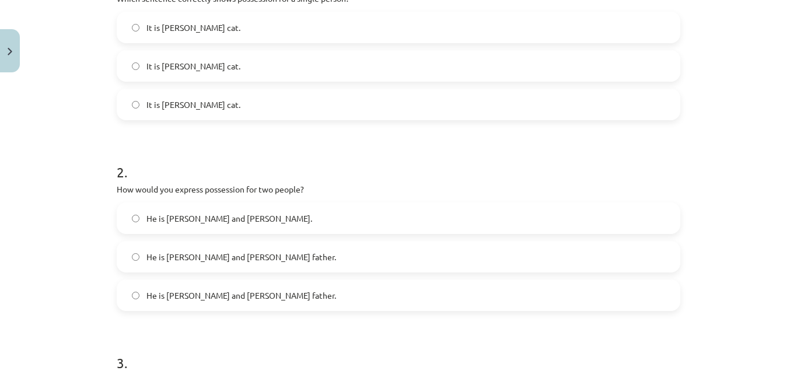
scroll to position [301, 0]
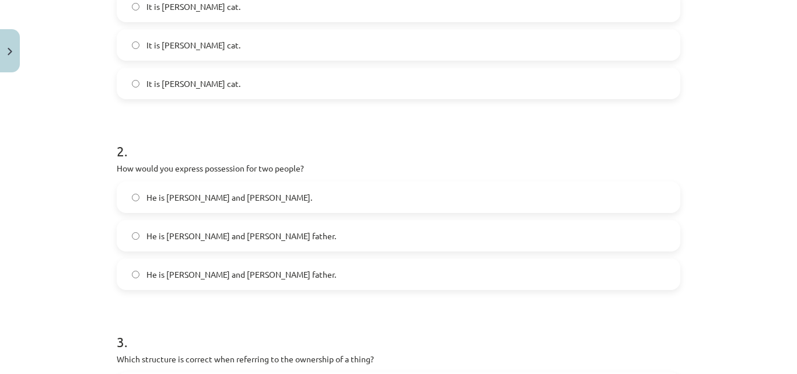
click at [185, 266] on label "He is Alice’s and James’s father." at bounding box center [399, 274] width 562 height 29
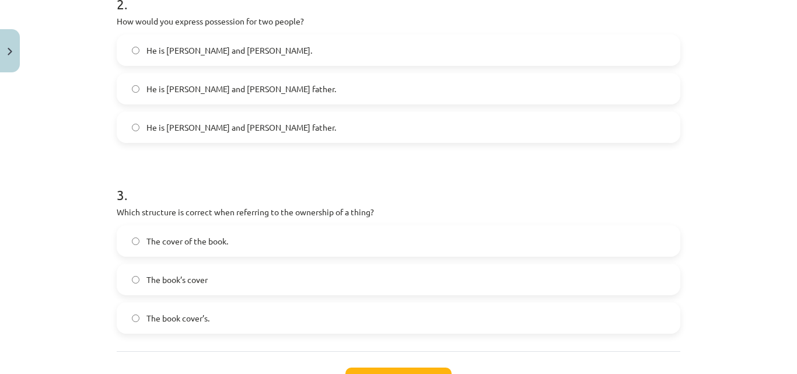
scroll to position [478, 0]
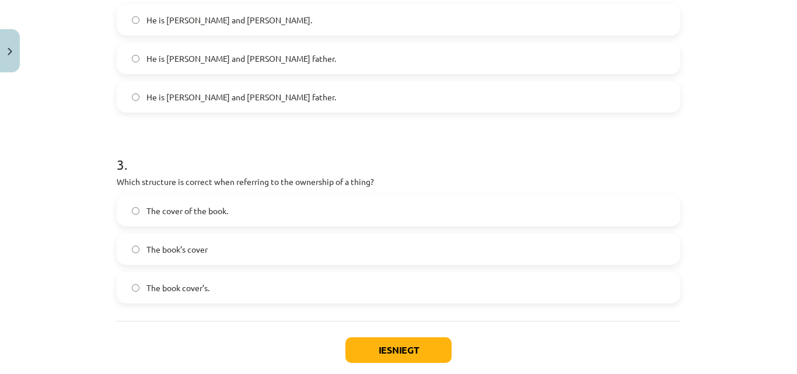
click at [215, 240] on label "The book’s cover" at bounding box center [399, 249] width 562 height 29
click at [384, 341] on button "Iesniegt" at bounding box center [399, 350] width 106 height 26
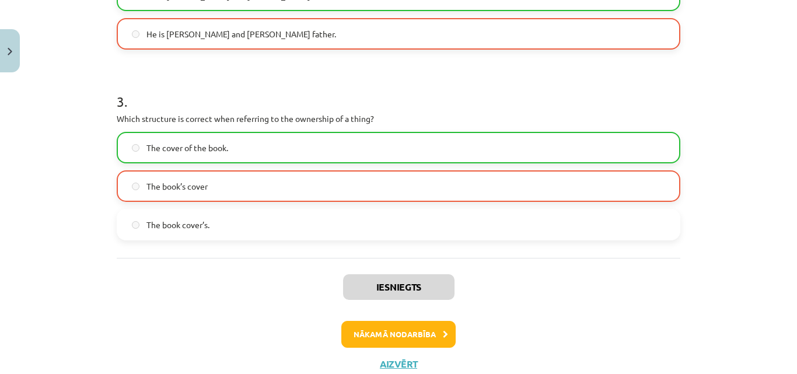
scroll to position [544, 0]
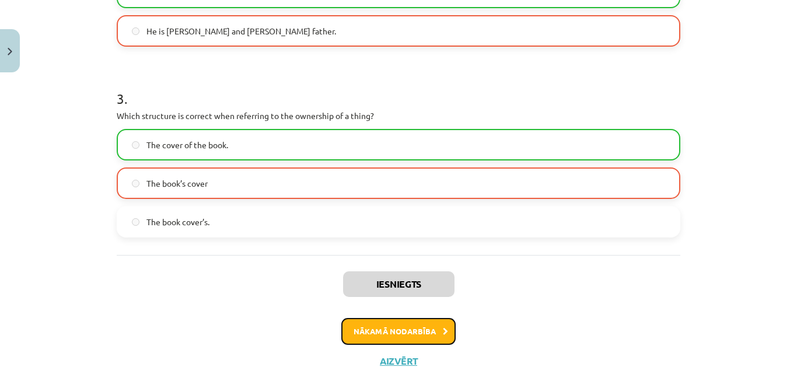
click at [393, 341] on button "Nākamā nodarbība" at bounding box center [398, 331] width 114 height 27
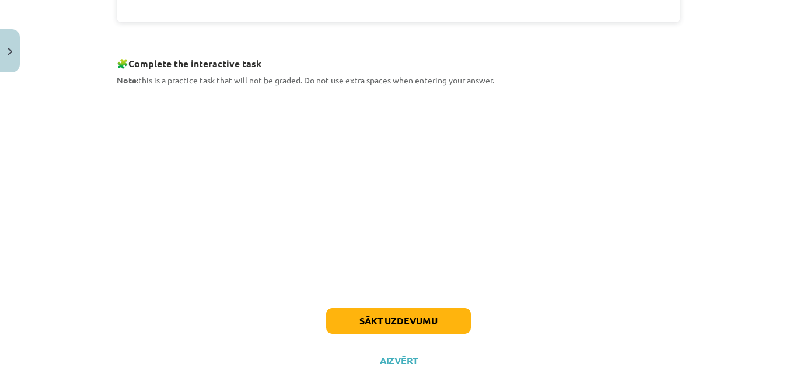
scroll to position [585, 0]
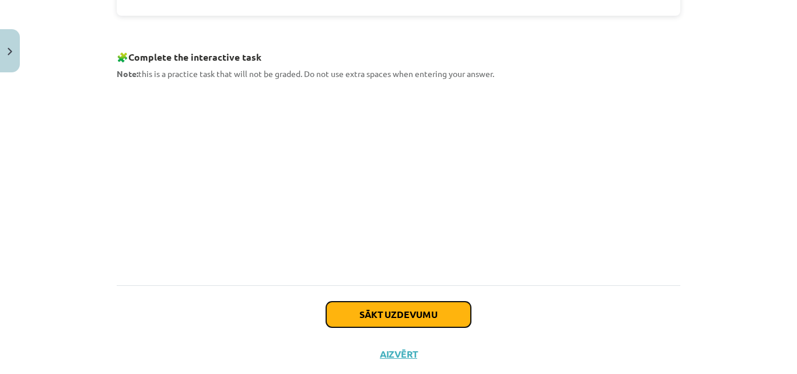
click at [385, 315] on button "Sākt uzdevumu" at bounding box center [398, 315] width 145 height 26
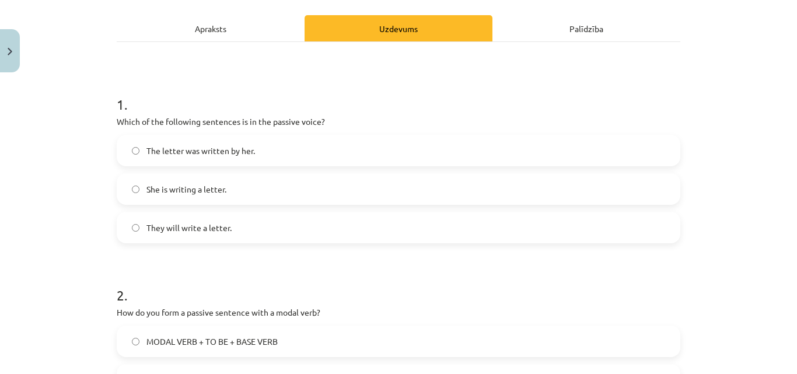
scroll to position [172, 0]
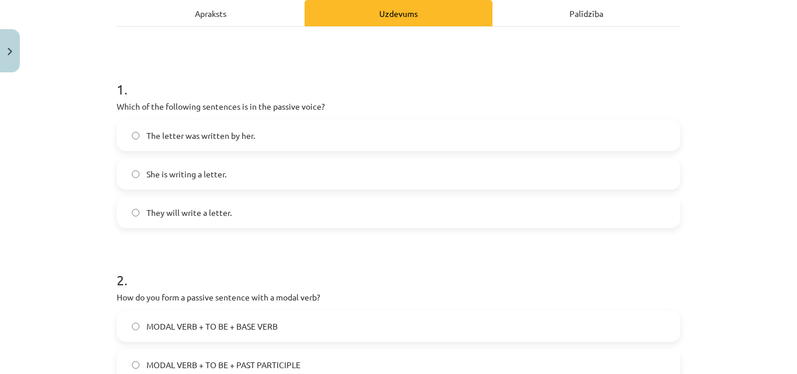
click at [203, 172] on span "She is writing a letter." at bounding box center [187, 174] width 80 height 12
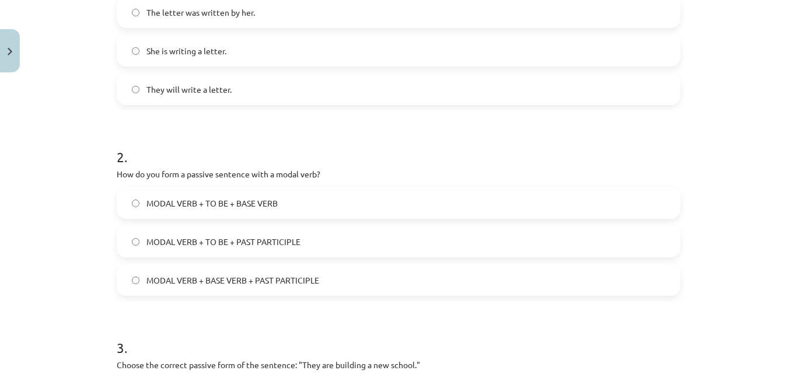
scroll to position [306, 0]
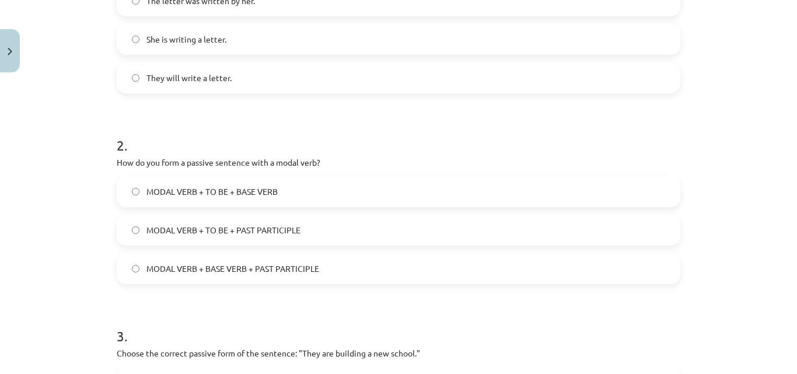
click at [257, 196] on span "MODAL VERB + TO BE + BASE VERB" at bounding box center [212, 192] width 131 height 12
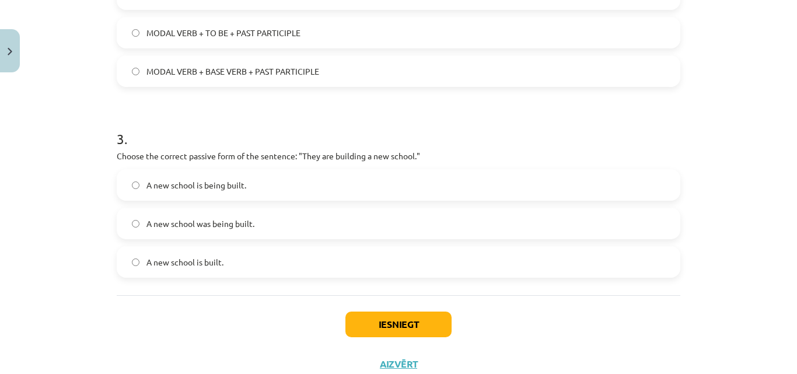
scroll to position [505, 0]
click at [266, 188] on label "A new school is being built." at bounding box center [399, 183] width 562 height 29
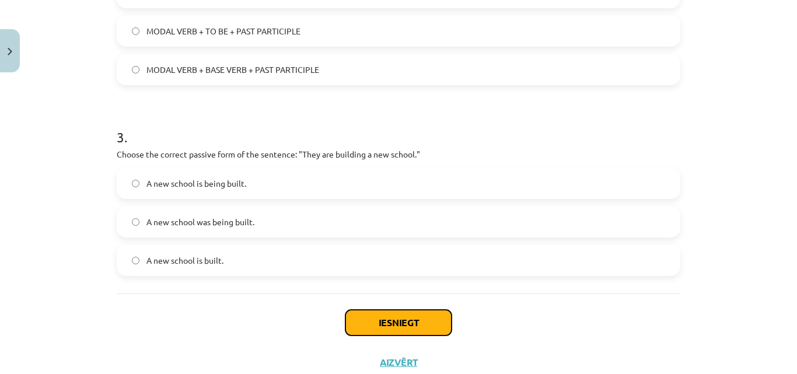
click at [410, 325] on button "Iesniegt" at bounding box center [399, 323] width 106 height 26
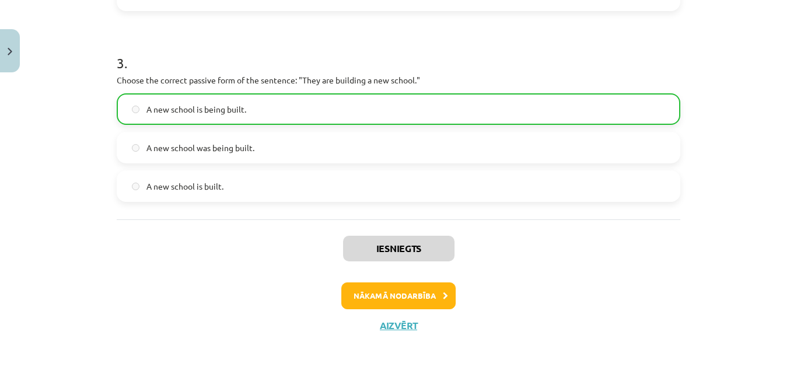
scroll to position [580, 0]
click at [427, 291] on button "Nākamā nodarbība" at bounding box center [398, 295] width 114 height 27
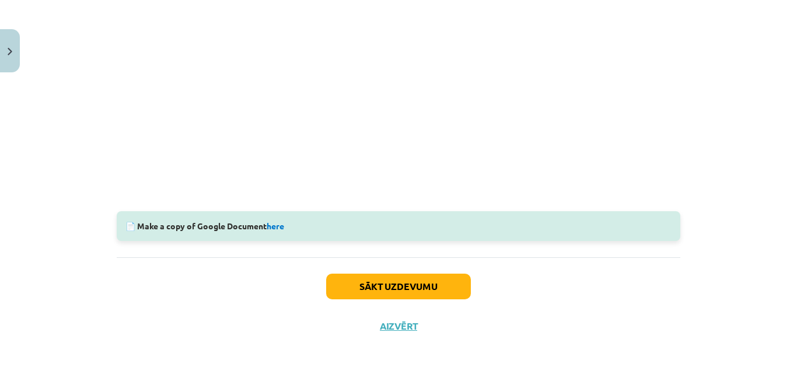
scroll to position [380, 0]
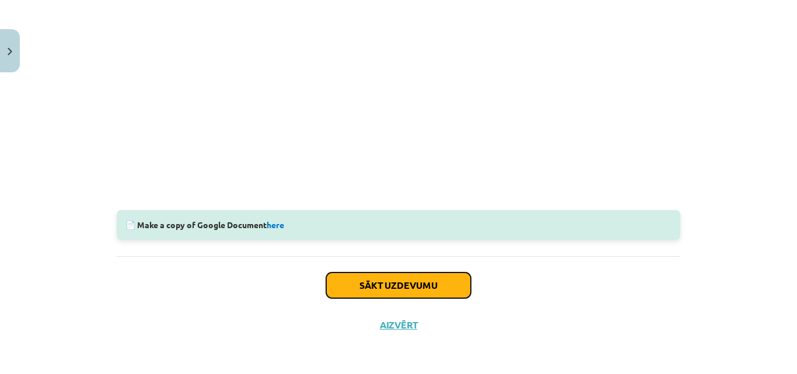
click at [448, 274] on button "Sākt uzdevumu" at bounding box center [398, 286] width 145 height 26
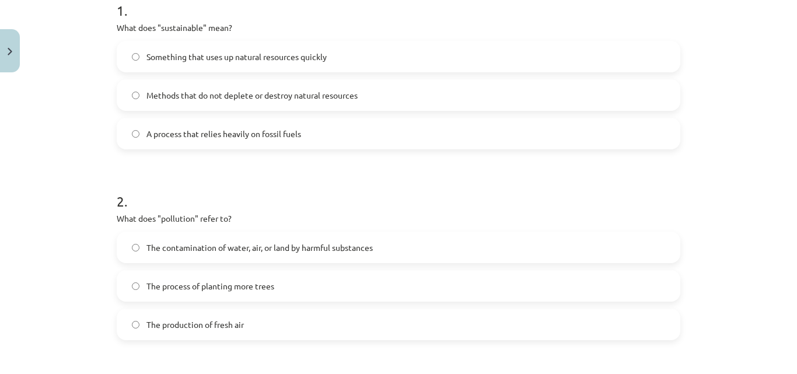
scroll to position [253, 0]
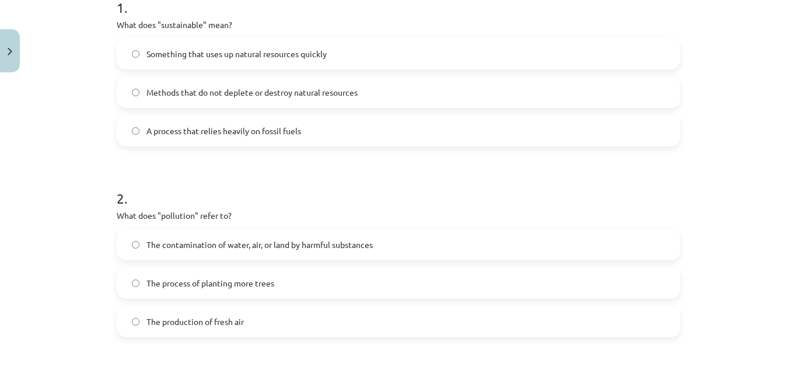
click at [262, 231] on label "The contamination of water, air, or land by harmful substances" at bounding box center [399, 244] width 562 height 29
click at [356, 88] on label "Methods that do not deplete or destroy natural resources" at bounding box center [399, 92] width 562 height 29
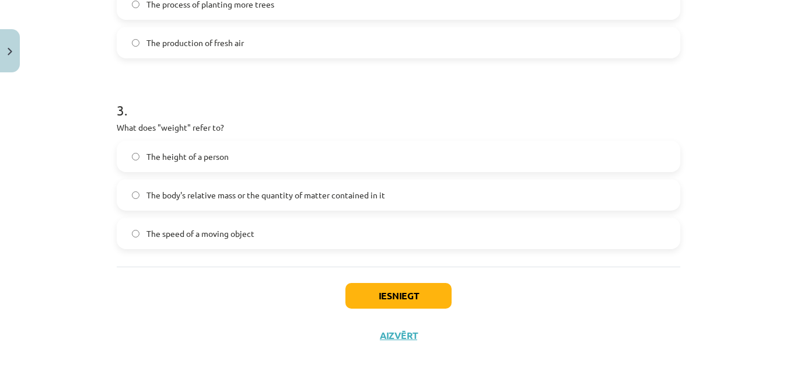
scroll to position [543, 0]
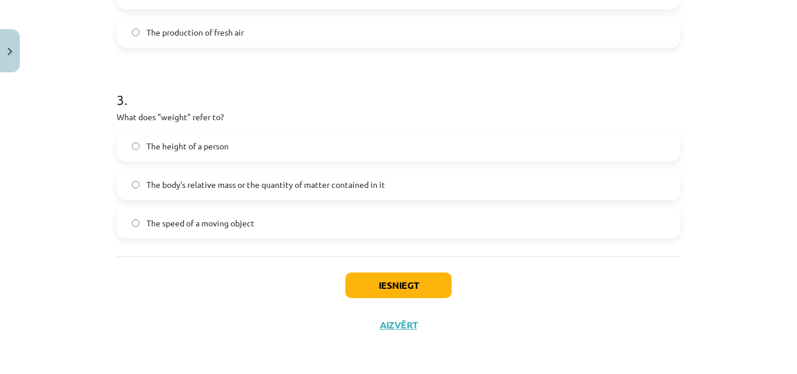
click at [364, 191] on label "The body's relative mass or the quantity of matter contained in it" at bounding box center [399, 184] width 562 height 29
click at [371, 287] on button "Iesniegt" at bounding box center [399, 286] width 106 height 26
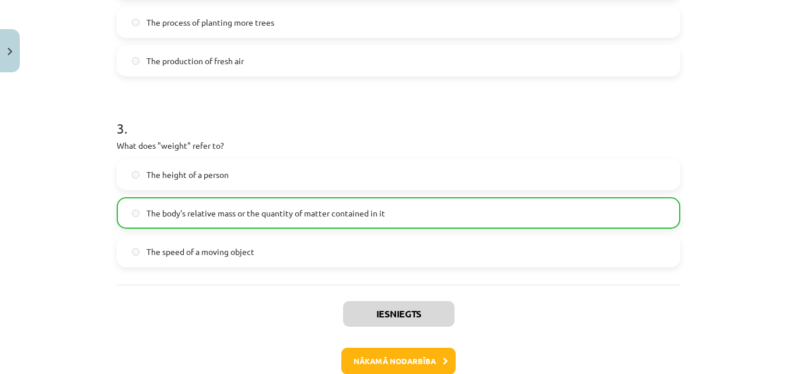
scroll to position [518, 0]
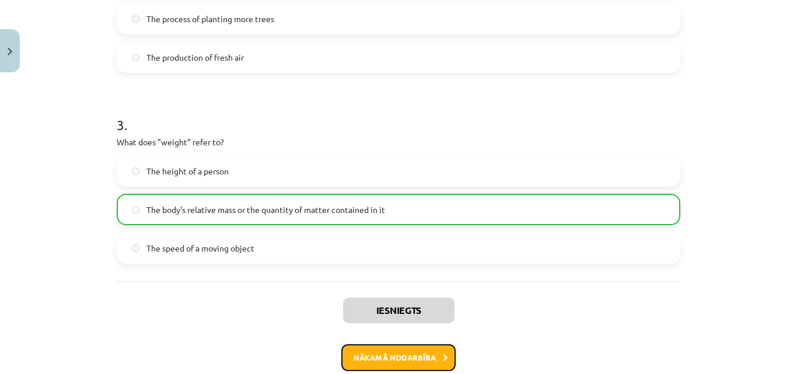
click at [361, 354] on button "Nākamā nodarbība" at bounding box center [398, 357] width 114 height 27
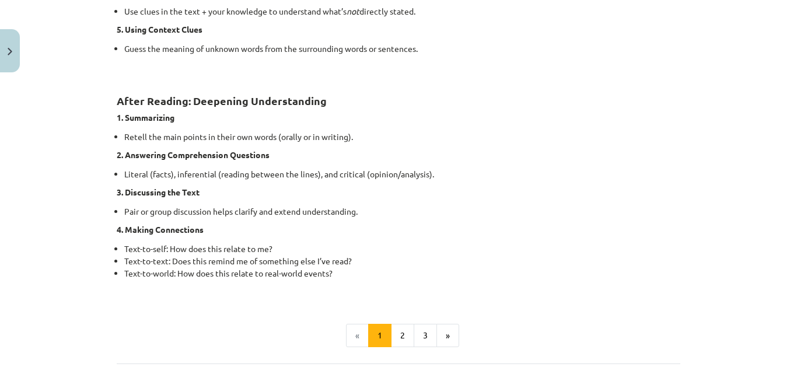
scroll to position [915, 0]
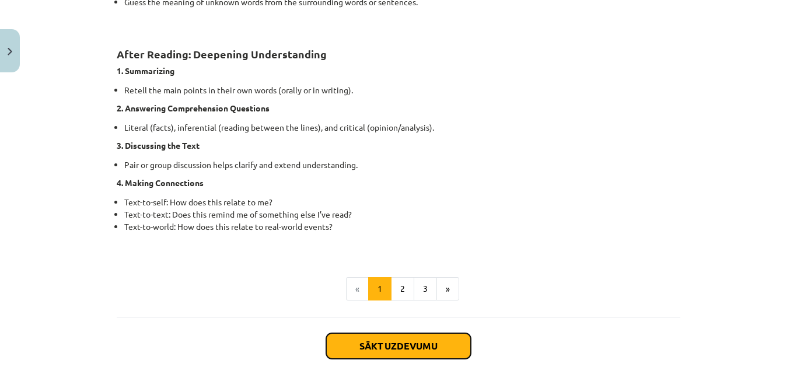
click at [435, 353] on button "Sākt uzdevumu" at bounding box center [398, 346] width 145 height 26
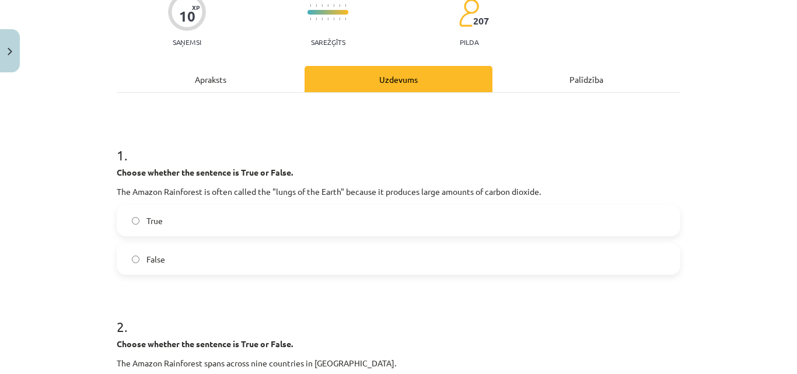
scroll to position [141, 0]
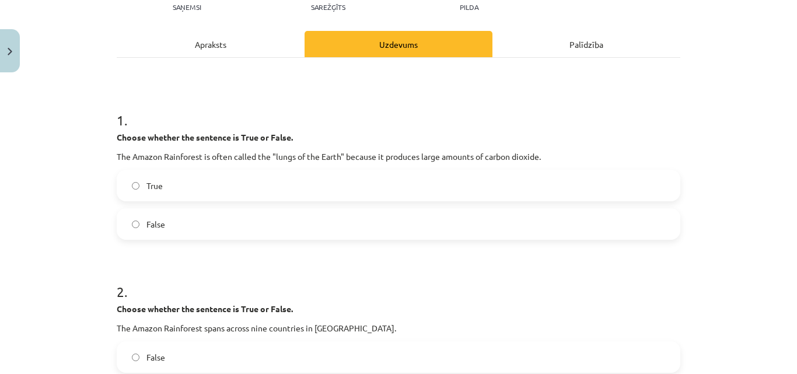
click at [413, 229] on label "False" at bounding box center [399, 224] width 562 height 29
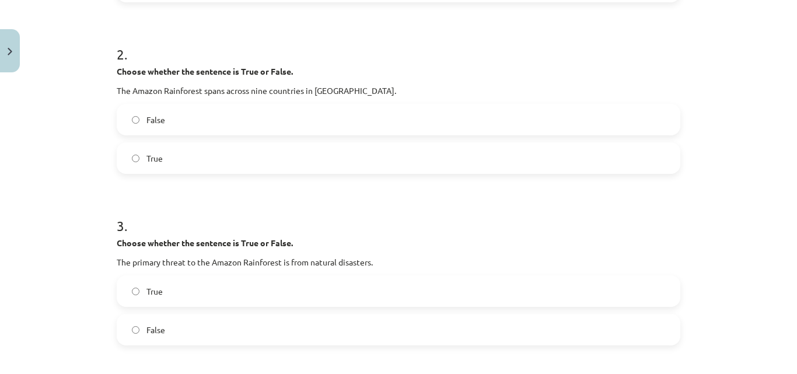
scroll to position [390, 0]
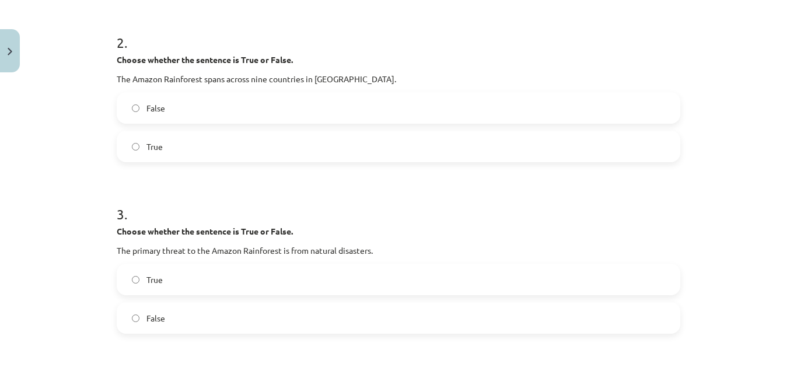
click at [154, 95] on label "False" at bounding box center [399, 107] width 562 height 29
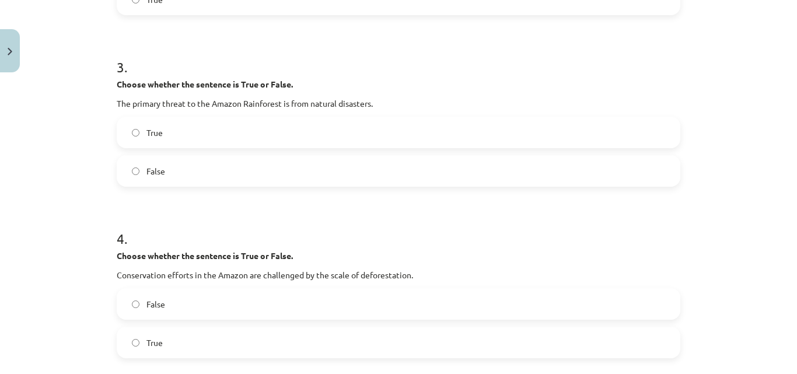
scroll to position [543, 0]
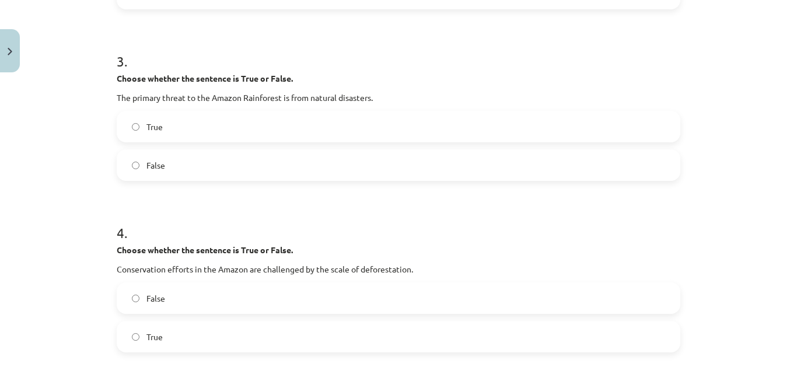
click at [263, 129] on label "True" at bounding box center [399, 126] width 562 height 29
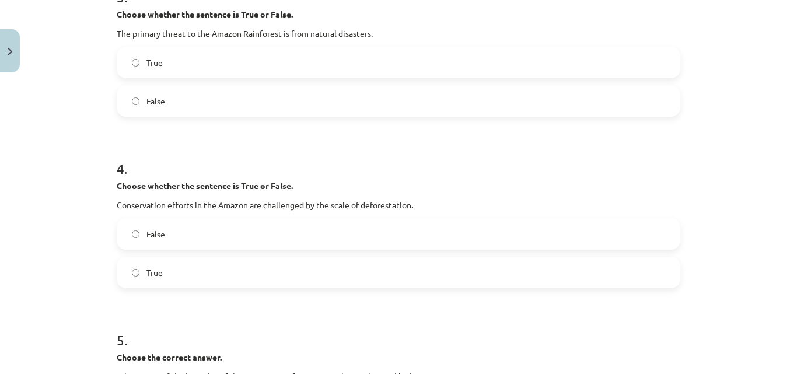
scroll to position [669, 0]
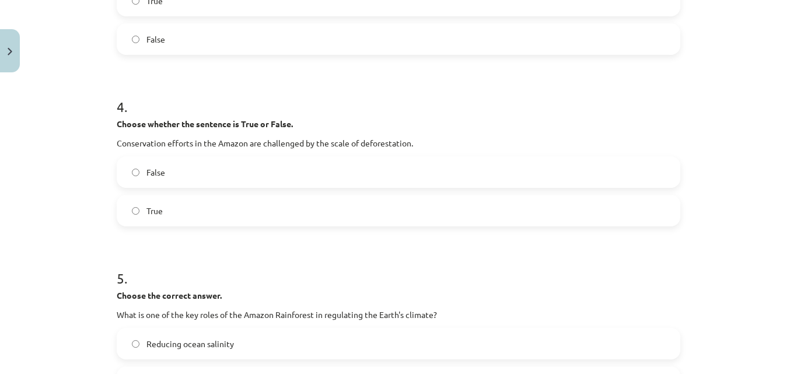
click at [276, 208] on label "True" at bounding box center [399, 210] width 562 height 29
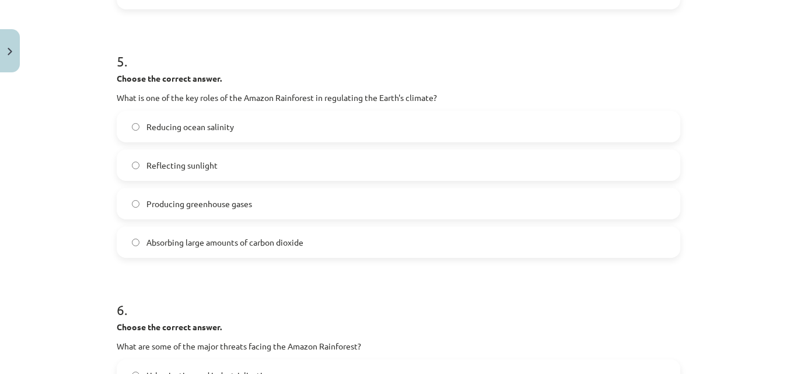
scroll to position [909, 0]
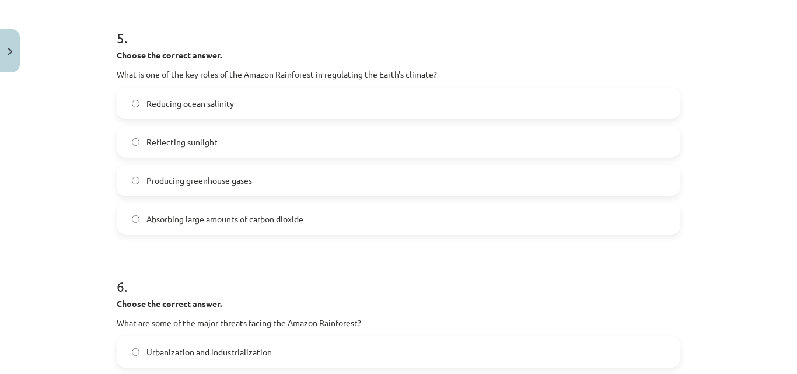
click at [428, 230] on label "Absorbing large amounts of carbon dioxide" at bounding box center [399, 218] width 562 height 29
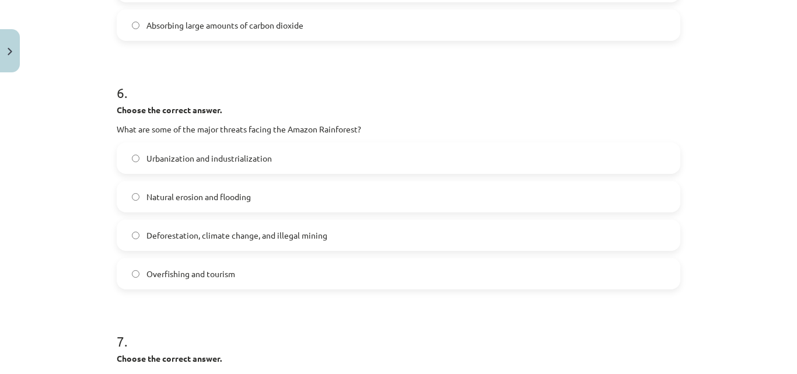
scroll to position [1106, 0]
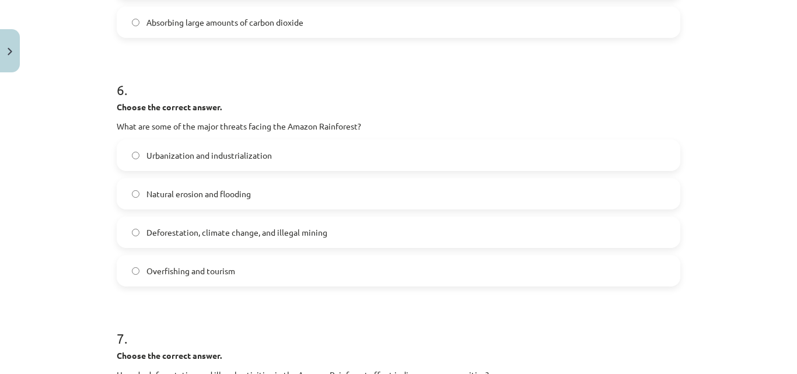
click at [356, 151] on label "Urbanization and industrialization" at bounding box center [399, 155] width 562 height 29
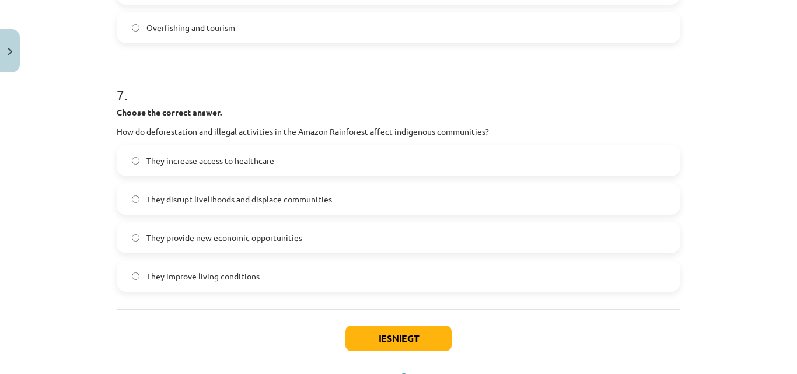
scroll to position [1355, 0]
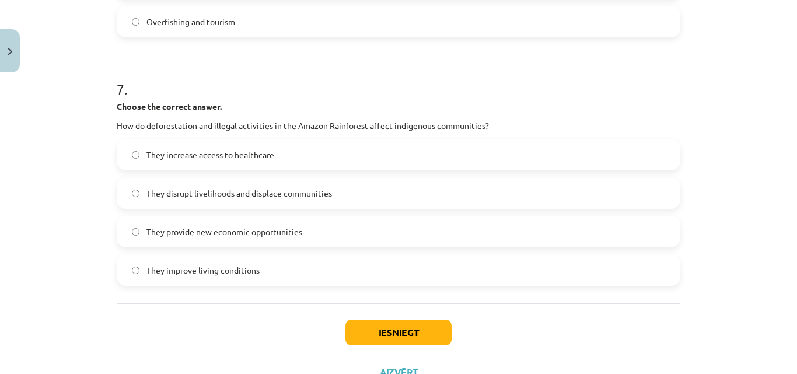
click at [538, 181] on label "They disrupt livelihoods and displace communities" at bounding box center [399, 193] width 562 height 29
click at [396, 341] on button "Iesniegt" at bounding box center [399, 333] width 106 height 26
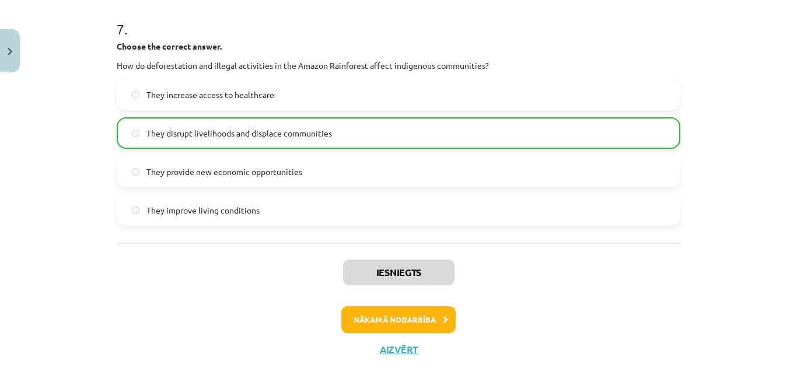
scroll to position [1440, 0]
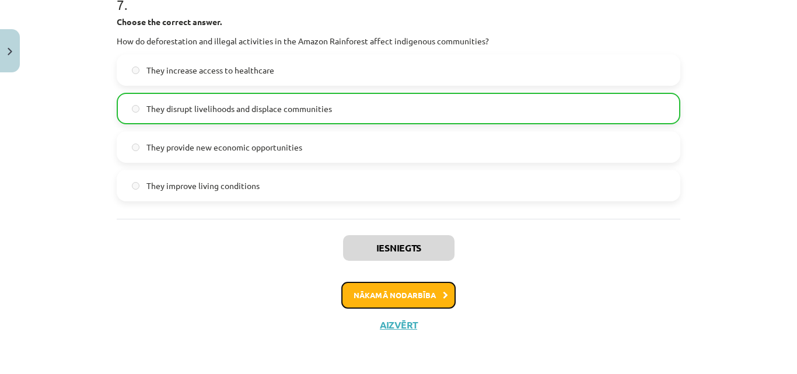
click at [402, 295] on button "Nākamā nodarbība" at bounding box center [398, 295] width 114 height 27
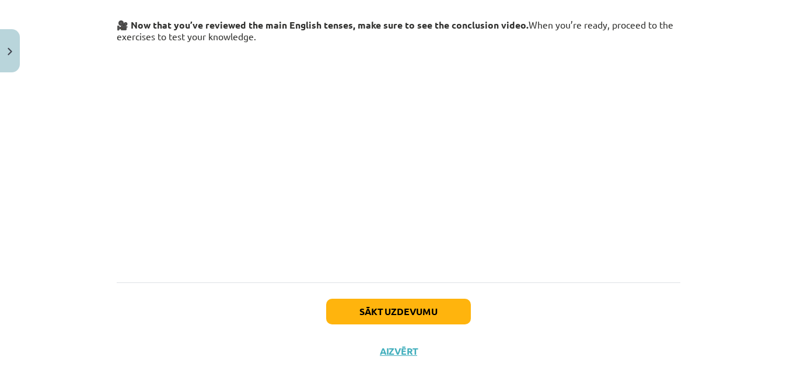
scroll to position [225, 0]
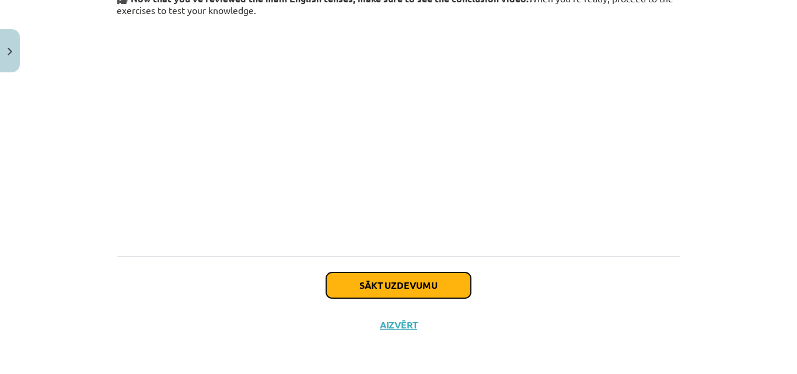
click at [381, 275] on button "Sākt uzdevumu" at bounding box center [398, 286] width 145 height 26
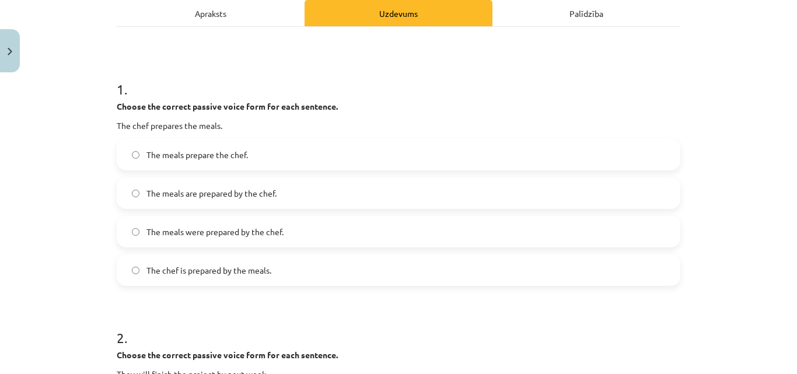
scroll to position [174, 0]
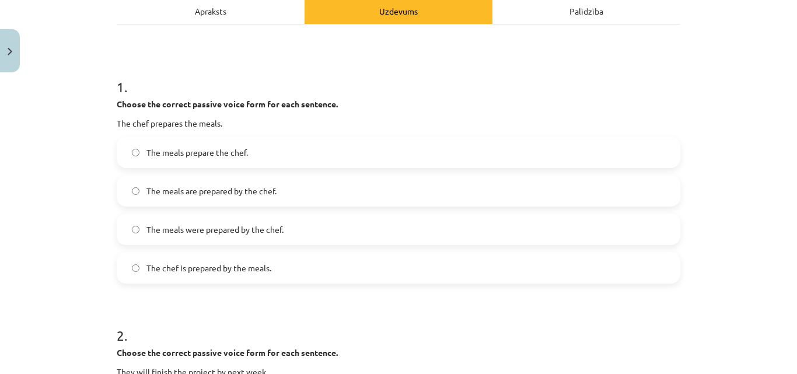
click at [230, 198] on label "The meals are prepared by the chef." at bounding box center [399, 190] width 562 height 29
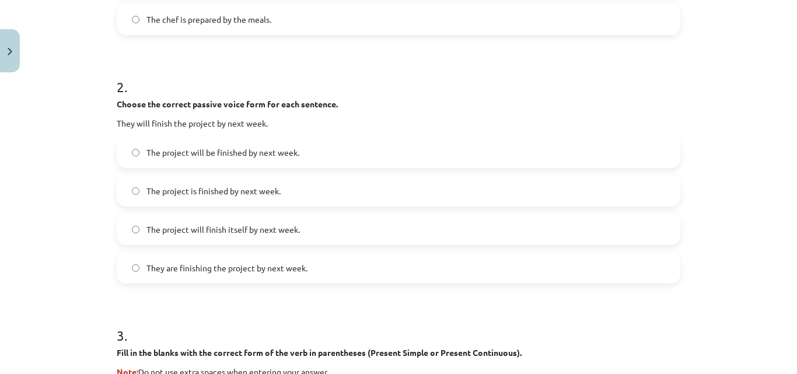
scroll to position [442, 0]
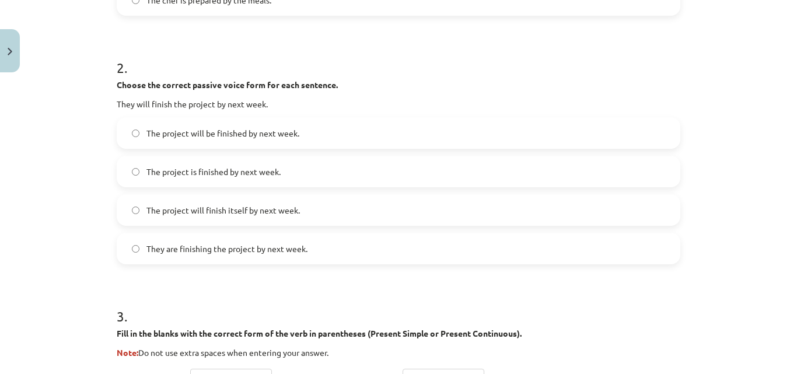
click at [242, 130] on span "The project will be finished by next week." at bounding box center [223, 133] width 153 height 12
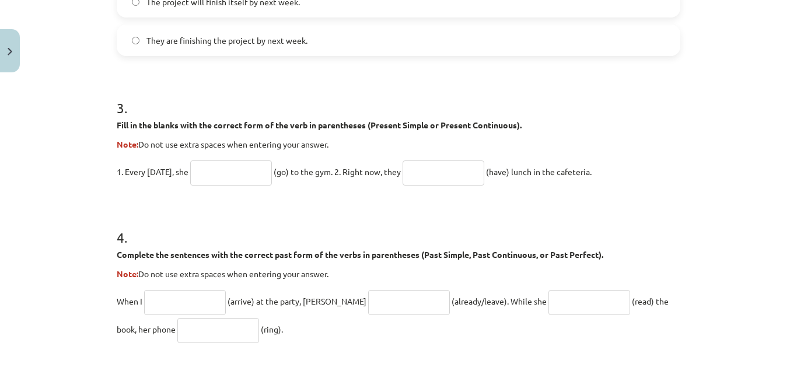
scroll to position [653, 0]
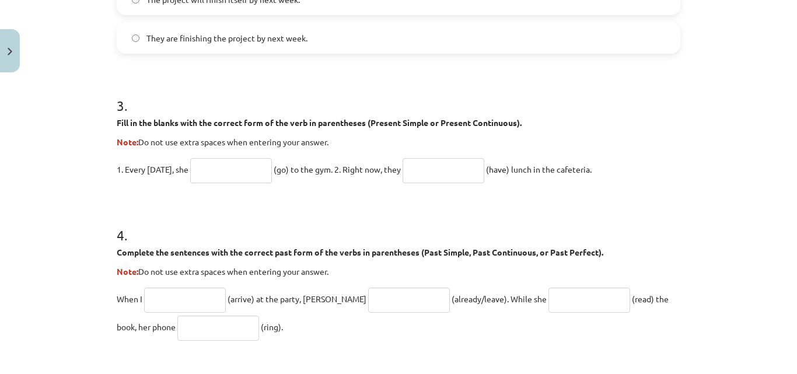
click at [223, 177] on input "text" at bounding box center [231, 170] width 82 height 25
type input "*"
type input "****"
click at [424, 172] on input "text" at bounding box center [444, 170] width 82 height 25
type input "*"
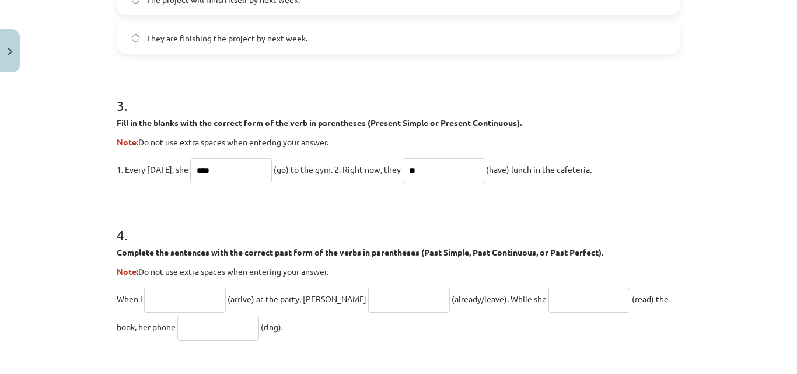
type input "*"
type input "****"
click at [208, 292] on input "text" at bounding box center [185, 300] width 82 height 25
type input "*******"
click at [413, 169] on input "****" at bounding box center [444, 170] width 82 height 25
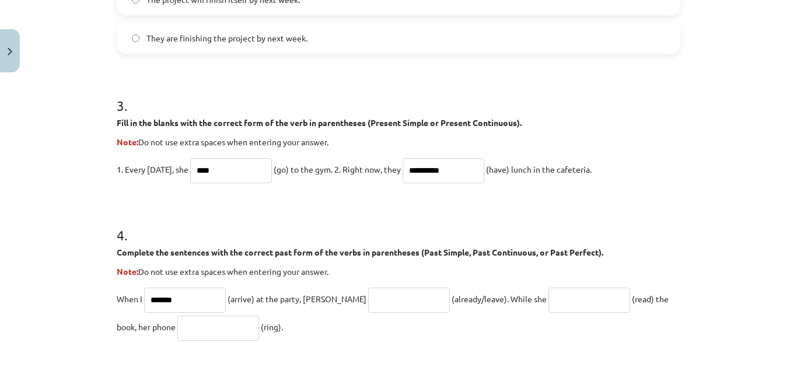
type input "**********"
click at [368, 298] on input "text" at bounding box center [409, 300] width 82 height 25
type input "**********"
click at [549, 294] on input "text" at bounding box center [590, 300] width 82 height 25
type input "****"
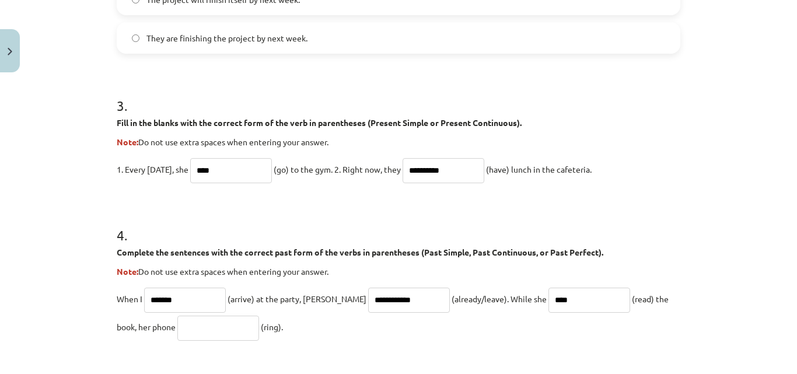
click at [177, 334] on input "text" at bounding box center [218, 328] width 82 height 25
type input "****"
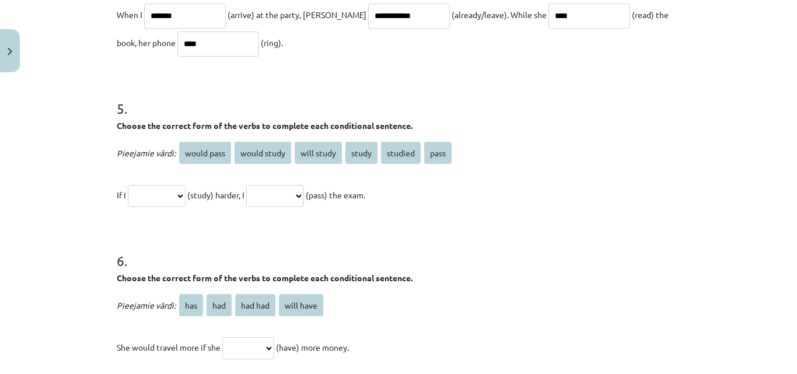
scroll to position [939, 0]
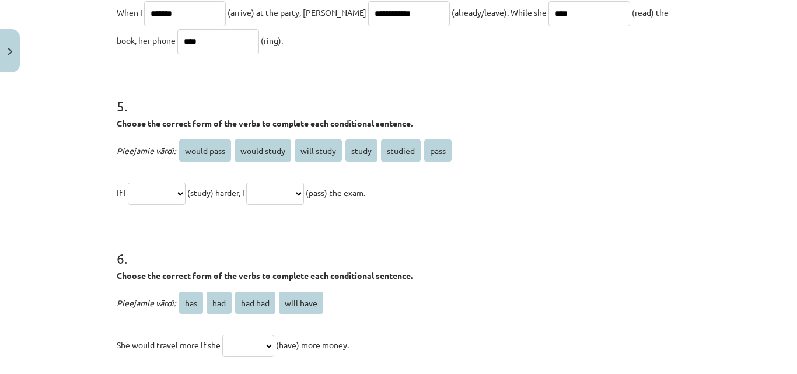
click at [249, 147] on span "would study" at bounding box center [263, 151] width 57 height 22
click at [186, 193] on select "**********" at bounding box center [157, 194] width 58 height 22
select select "**********"
click at [128, 183] on select "**********" at bounding box center [157, 194] width 58 height 22
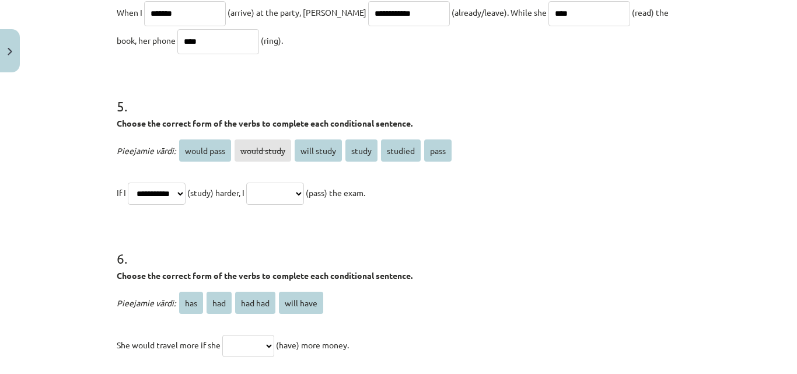
click at [304, 191] on select "**********" at bounding box center [275, 194] width 58 height 22
select select "**********"
click at [260, 183] on select "**********" at bounding box center [275, 194] width 58 height 22
click at [186, 196] on select "**********" at bounding box center [157, 194] width 58 height 22
select select "*******"
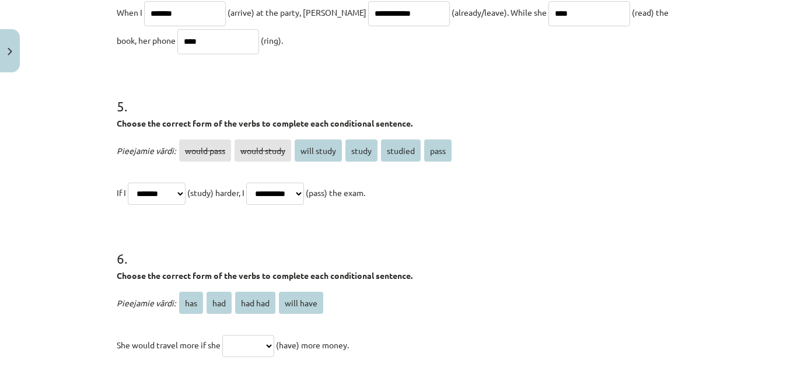
click at [128, 183] on select "**********" at bounding box center [157, 194] width 58 height 22
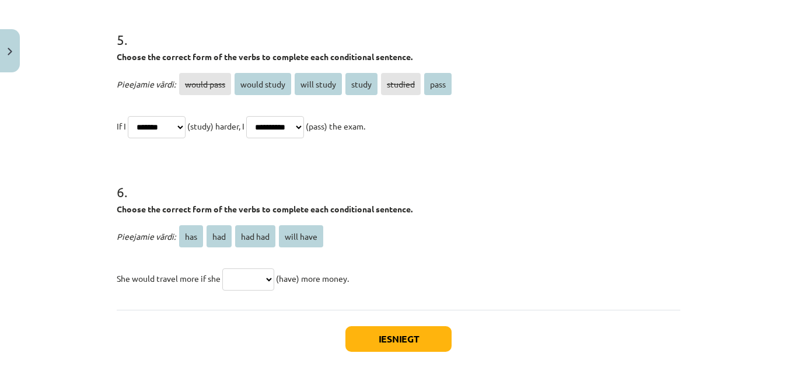
scroll to position [1059, 0]
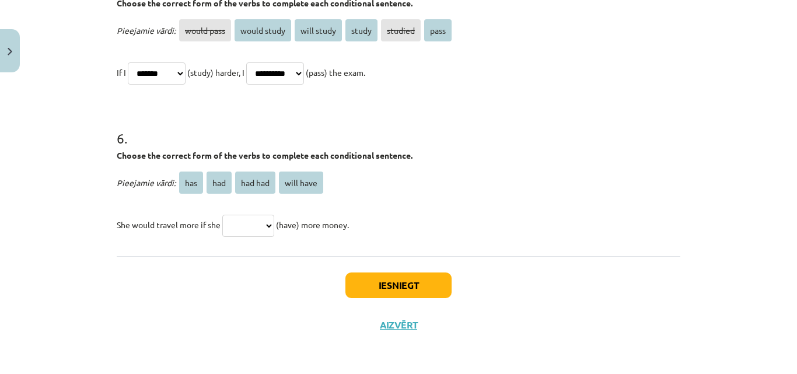
click at [266, 232] on select "*** *** ******* *********" at bounding box center [248, 226] width 52 height 22
select select "***"
click at [222, 215] on select "*** *** ******* *********" at bounding box center [248, 226] width 52 height 22
click at [395, 287] on button "Iesniegt" at bounding box center [399, 286] width 106 height 26
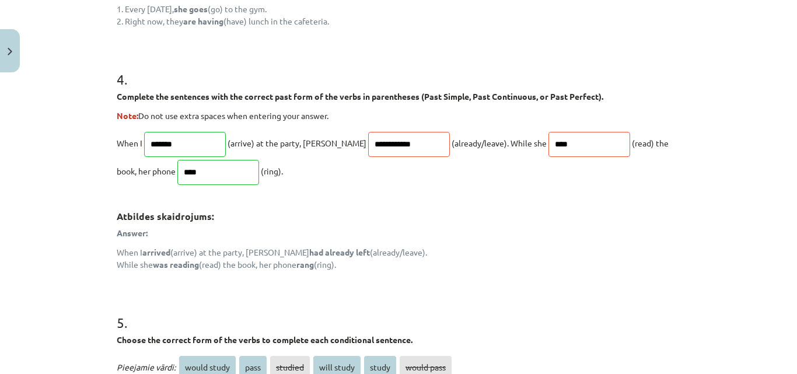
scroll to position [815, 0]
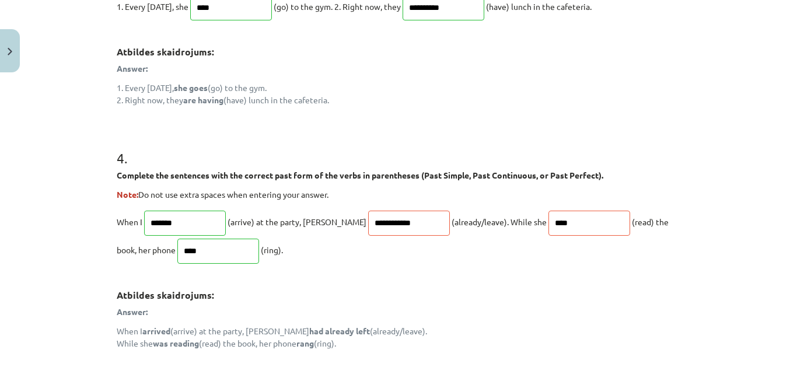
click at [452, 217] on span "(already/leave). While she" at bounding box center [499, 222] width 95 height 11
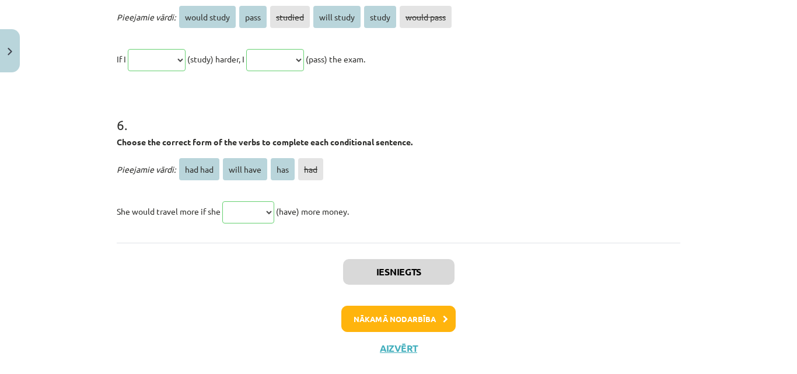
scroll to position [1268, 0]
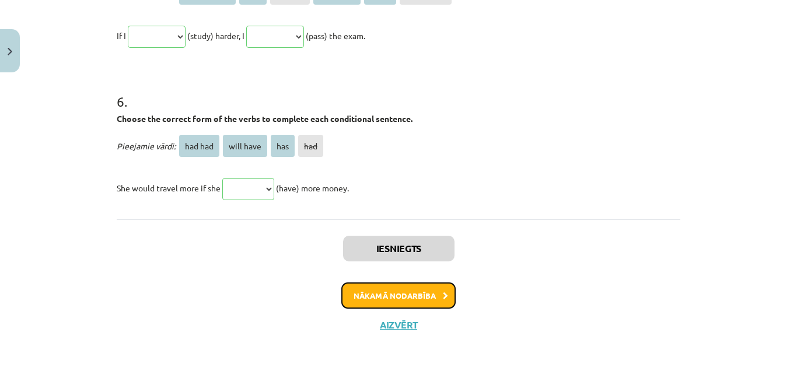
click at [419, 286] on button "Nākamā nodarbība" at bounding box center [398, 296] width 114 height 27
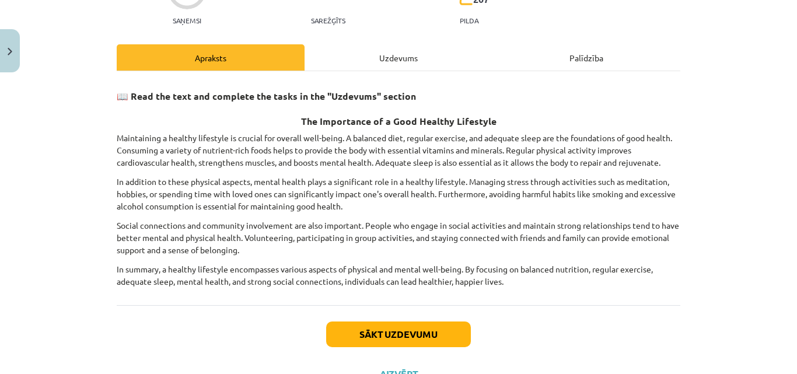
scroll to position [131, 0]
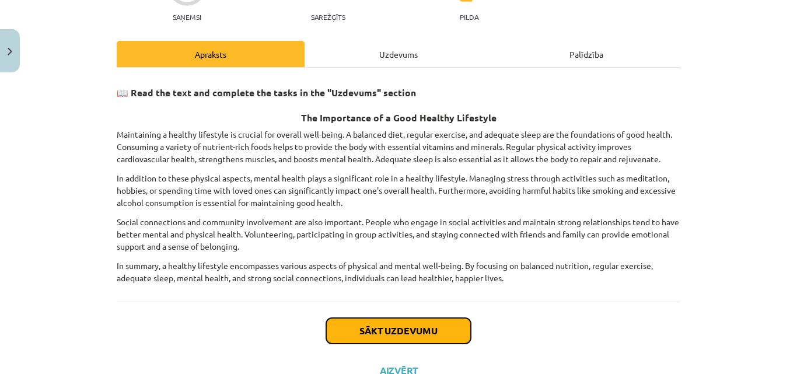
click at [355, 332] on button "Sākt uzdevumu" at bounding box center [398, 331] width 145 height 26
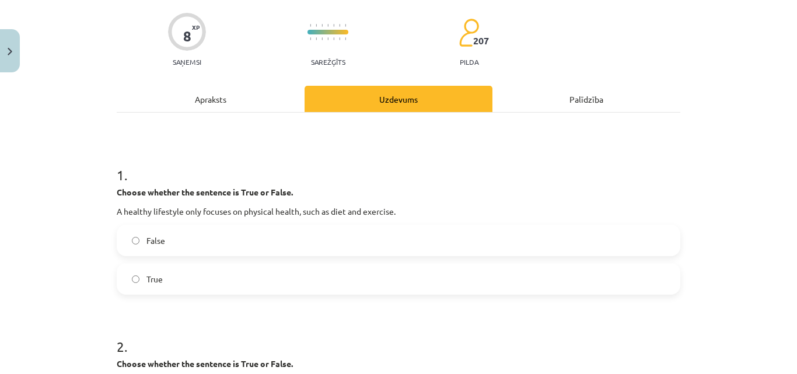
scroll to position [107, 0]
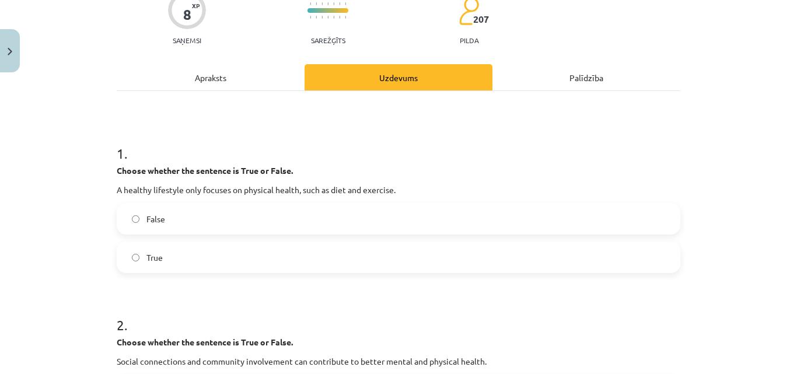
click at [222, 252] on label "True" at bounding box center [399, 257] width 562 height 29
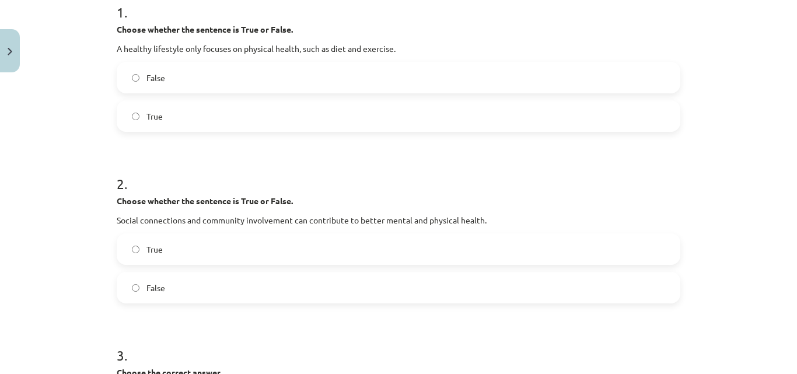
scroll to position [255, 0]
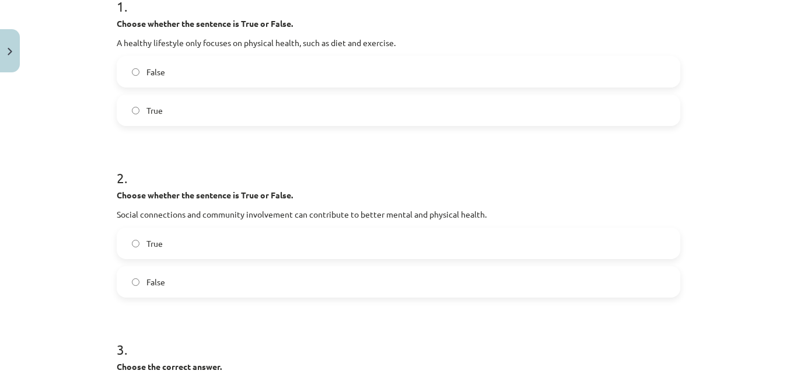
click at [249, 244] on label "True" at bounding box center [399, 243] width 562 height 29
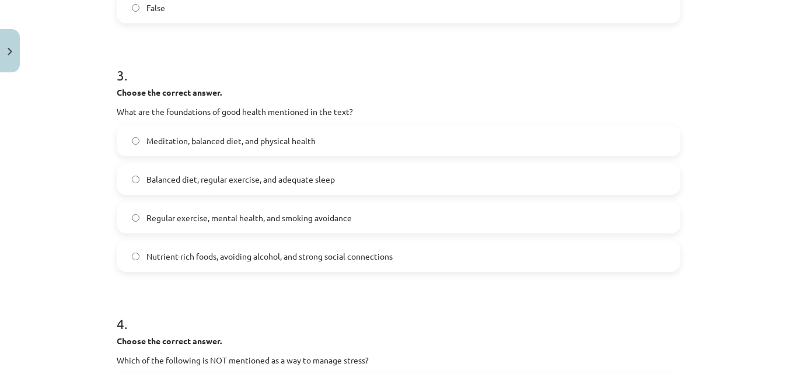
scroll to position [531, 0]
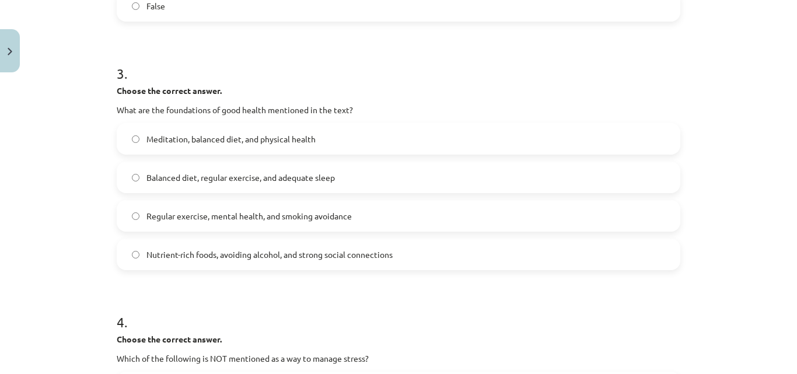
click at [304, 149] on label "Meditation, balanced diet, and physical health" at bounding box center [399, 138] width 562 height 29
click at [269, 168] on label "Balanced diet, regular exercise, and adequate sleep" at bounding box center [399, 177] width 562 height 29
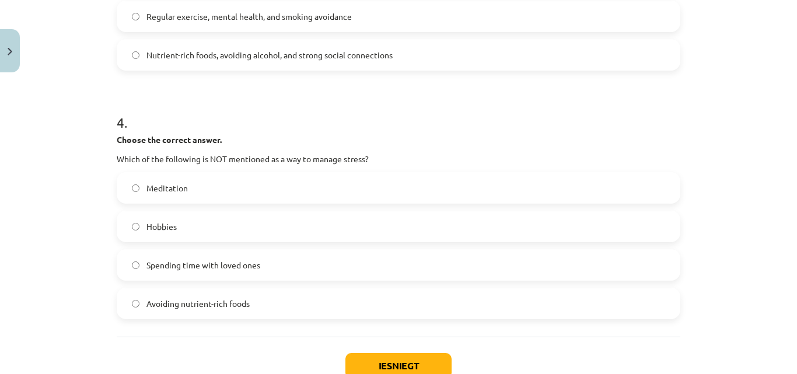
scroll to position [736, 0]
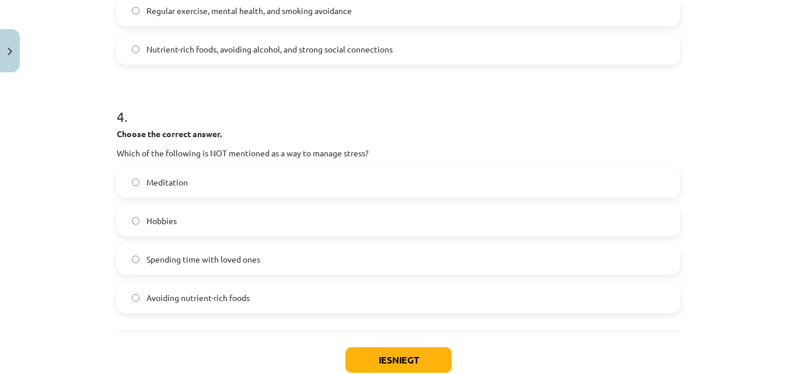
click at [313, 253] on label "Spending time with loved ones" at bounding box center [399, 259] width 562 height 29
click at [413, 360] on button "Iesniegt" at bounding box center [399, 360] width 106 height 26
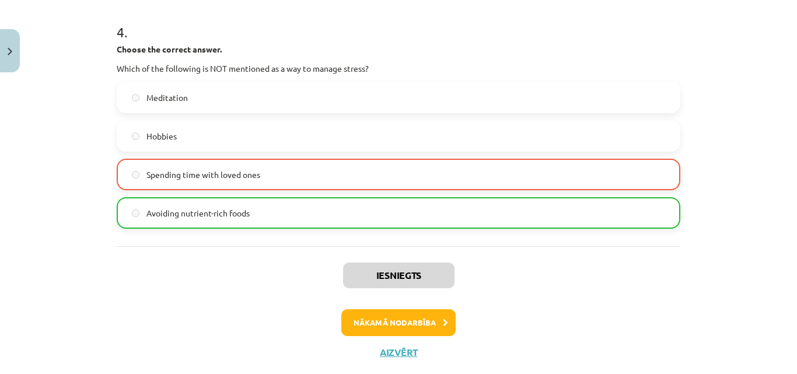
scroll to position [848, 0]
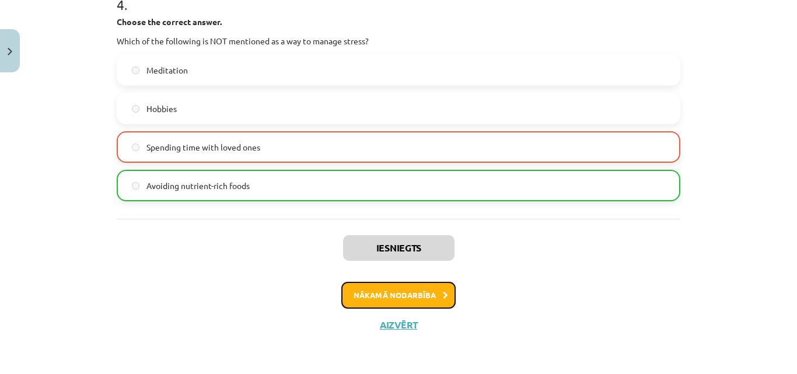
click at [417, 285] on button "Nākamā nodarbība" at bounding box center [398, 295] width 114 height 27
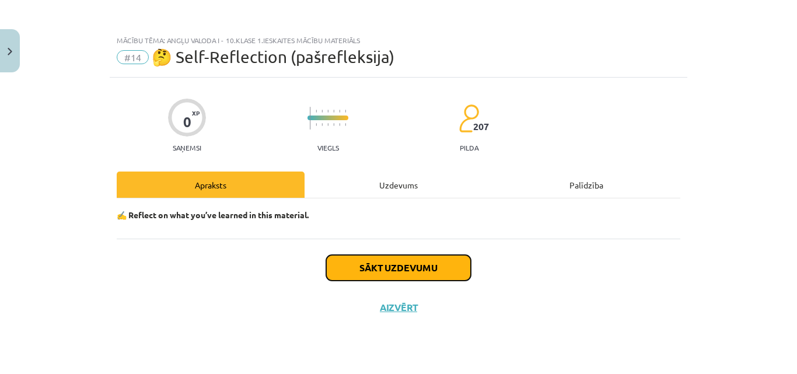
click at [413, 265] on button "Sākt uzdevumu" at bounding box center [398, 268] width 145 height 26
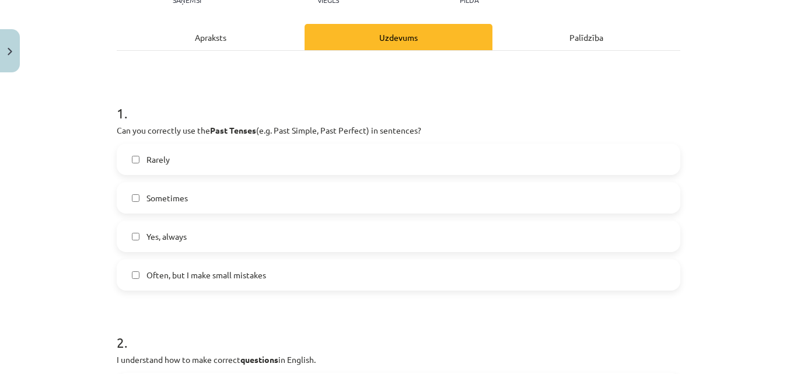
scroll to position [159, 0]
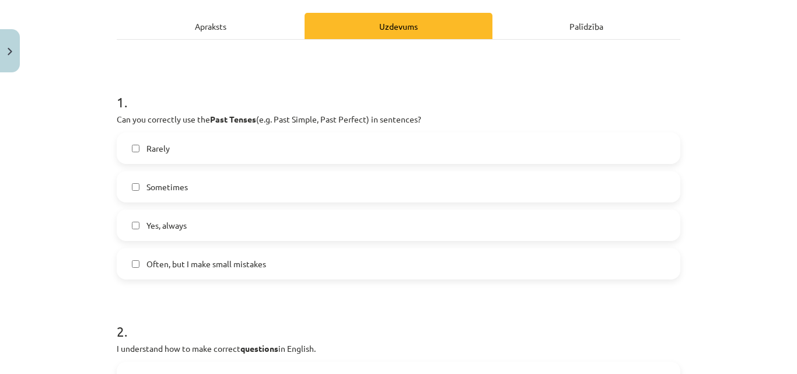
click at [186, 135] on label "Rarely" at bounding box center [399, 148] width 562 height 29
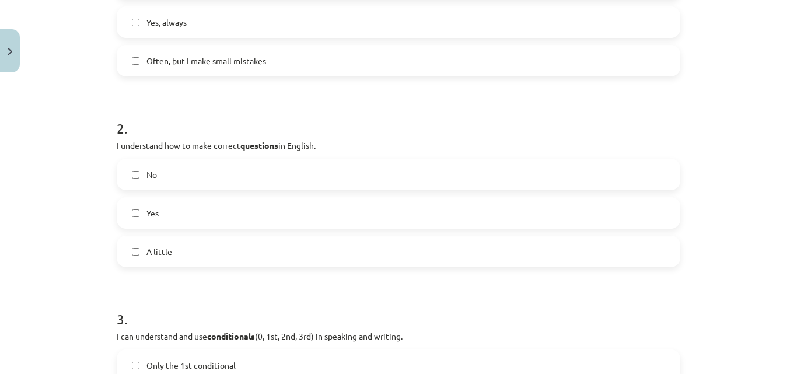
scroll to position [367, 0]
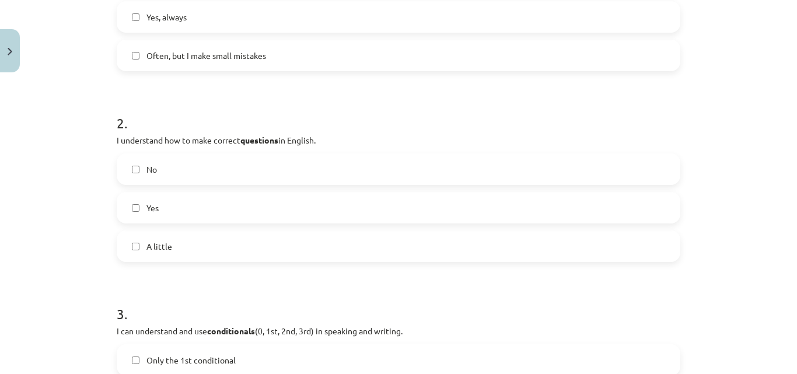
click at [156, 259] on label "A little" at bounding box center [399, 246] width 562 height 29
click at [151, 162] on label "No" at bounding box center [399, 169] width 562 height 29
click at [173, 255] on label "A little" at bounding box center [399, 246] width 562 height 29
click at [158, 253] on label "A little" at bounding box center [399, 246] width 562 height 29
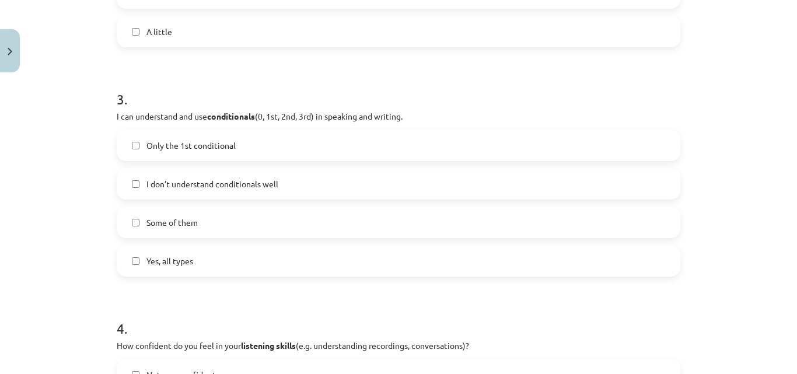
scroll to position [590, 0]
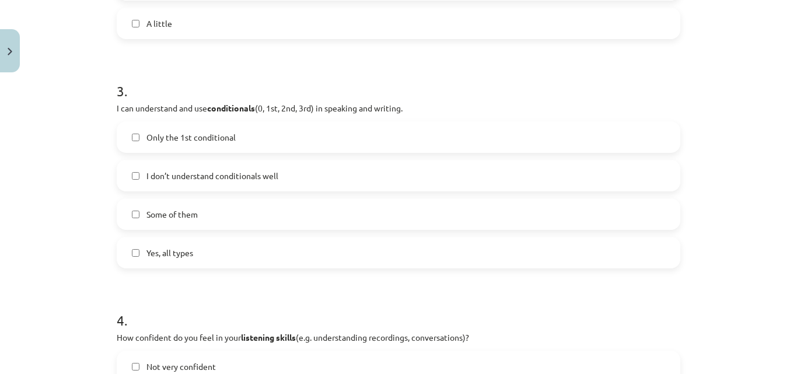
click at [292, 175] on label "I don’t understand conditionals well" at bounding box center [399, 175] width 562 height 29
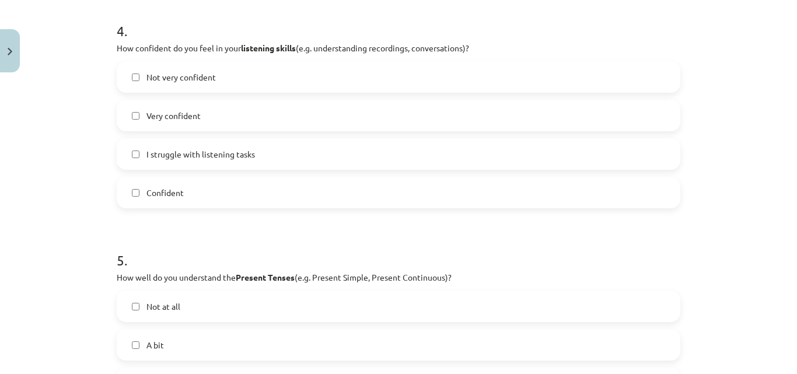
scroll to position [882, 0]
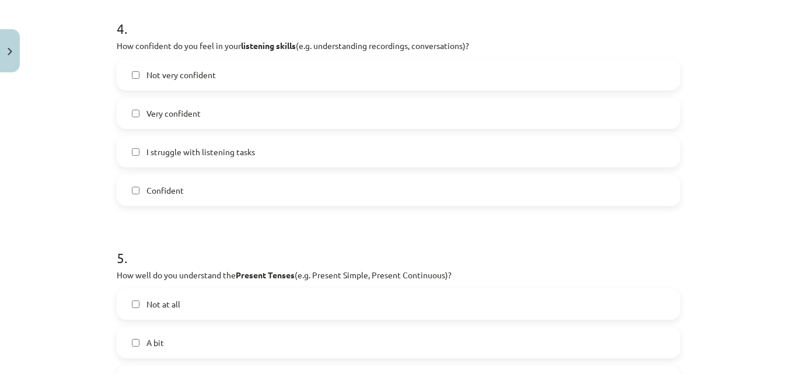
click at [316, 76] on label "Not very confident" at bounding box center [399, 74] width 562 height 29
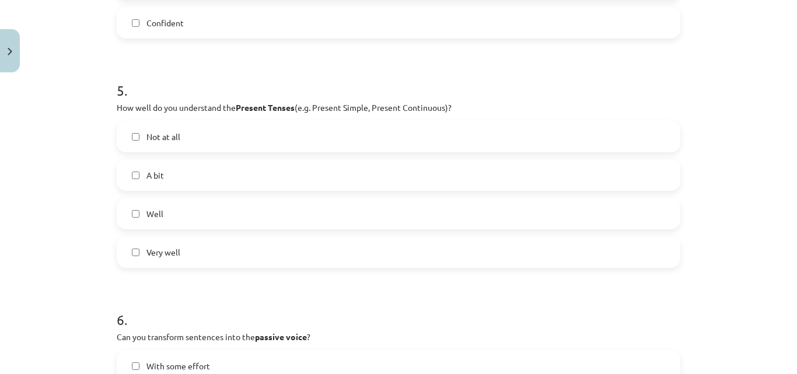
scroll to position [1052, 0]
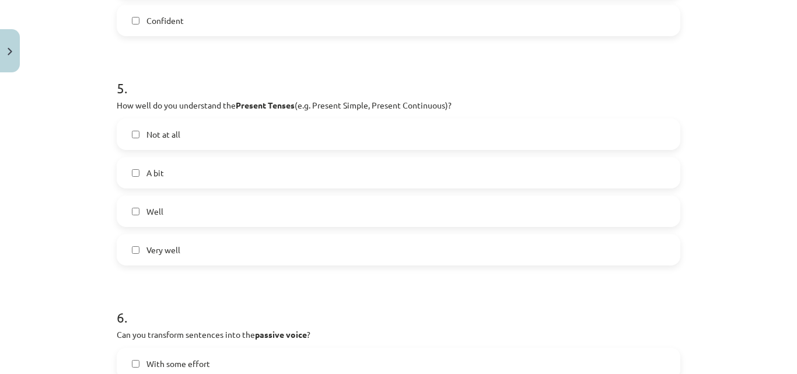
click at [194, 134] on label "Not at all" at bounding box center [399, 134] width 562 height 29
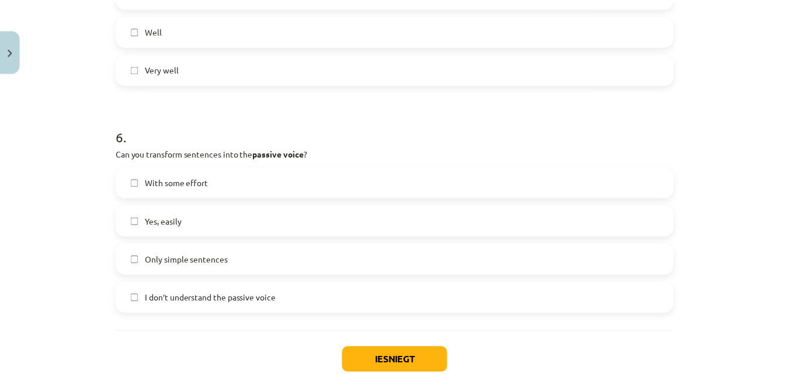
scroll to position [1286, 0]
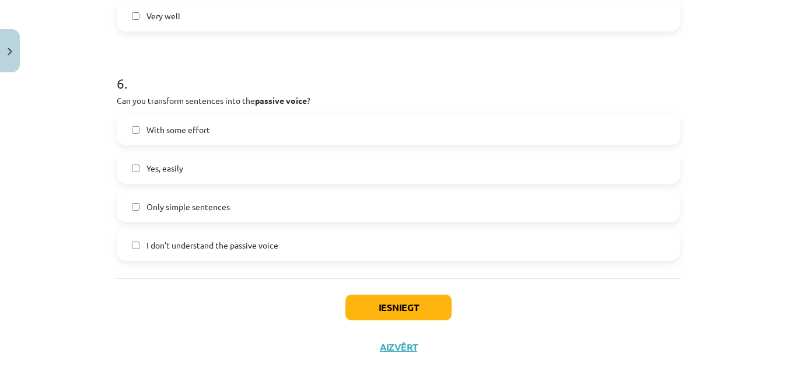
click at [225, 236] on label "I don’t understand the passive voice" at bounding box center [399, 245] width 562 height 29
click at [417, 310] on button "Iesniegt" at bounding box center [399, 308] width 106 height 26
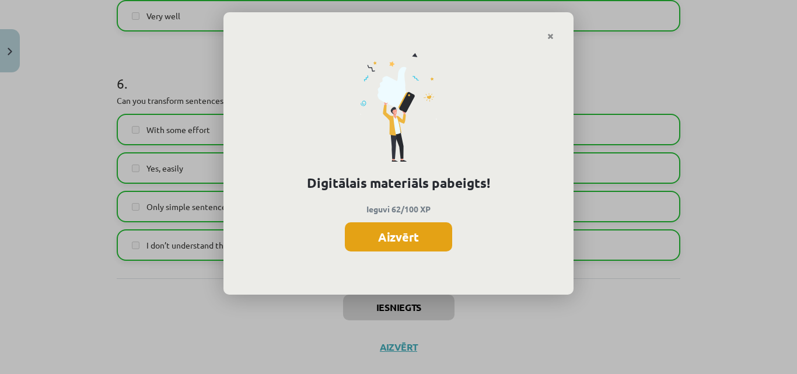
click at [417, 232] on button "Aizvērt" at bounding box center [398, 236] width 107 height 29
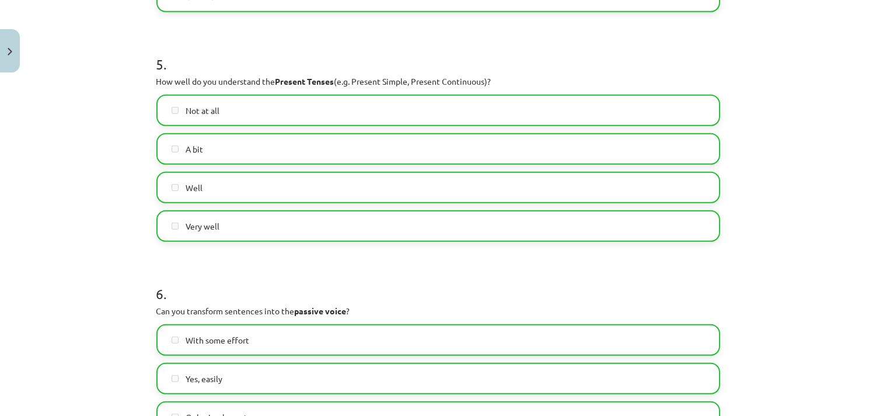
scroll to position [0, 0]
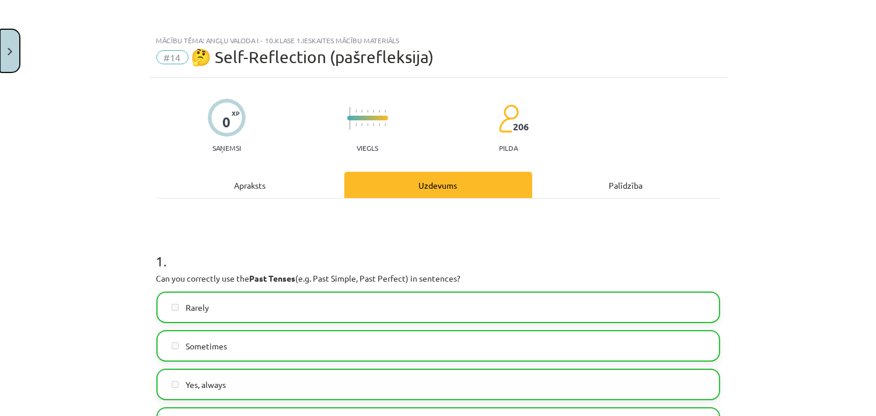
click at [1, 48] on button "Close" at bounding box center [10, 50] width 20 height 43
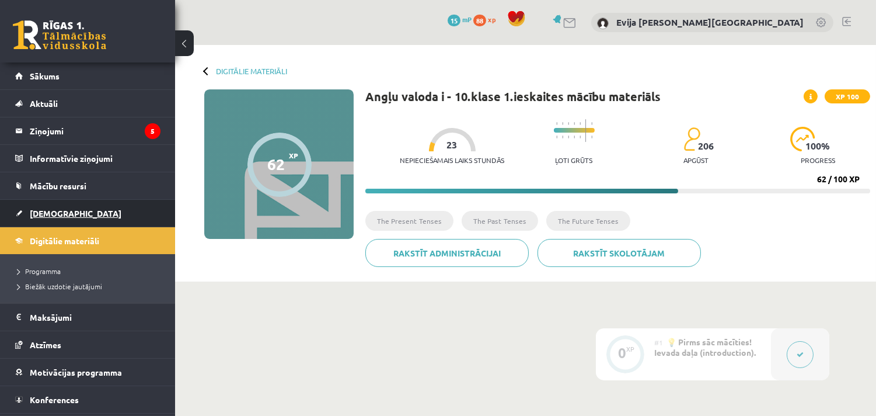
click at [84, 213] on link "[DEMOGRAPHIC_DATA]" at bounding box center [87, 213] width 145 height 27
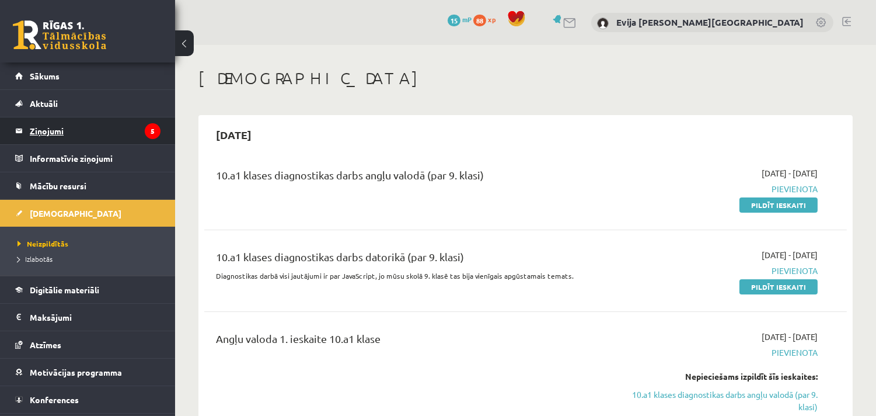
click at [84, 129] on legend "Ziņojumi 5" at bounding box center [95, 130] width 131 height 27
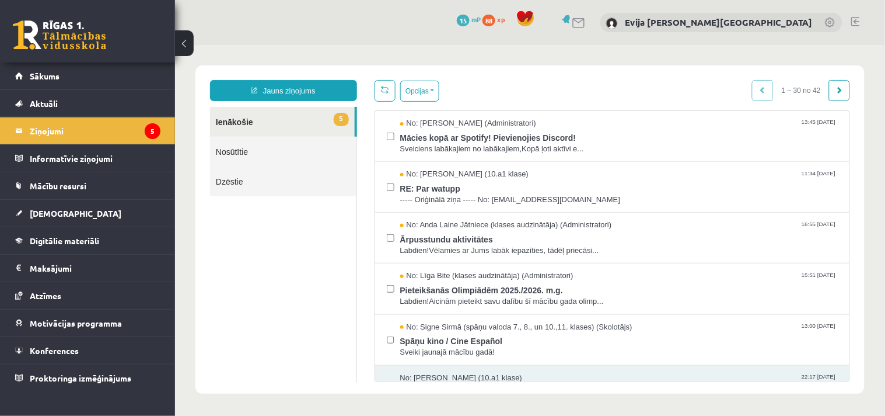
click at [496, 20] on span "88" at bounding box center [489, 21] width 13 height 12
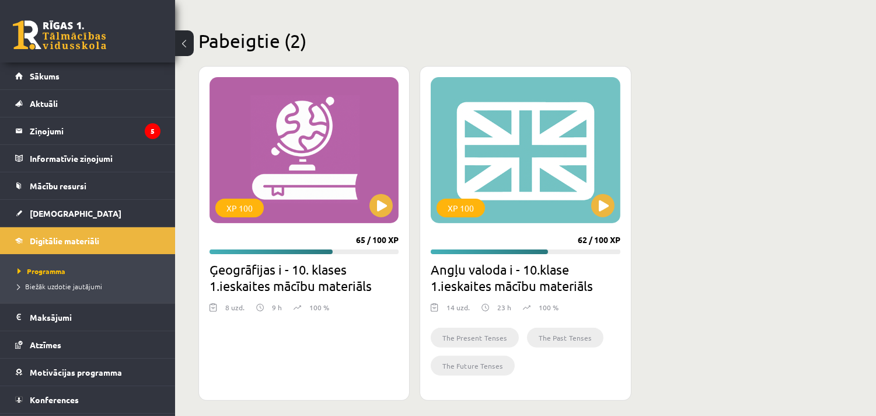
scroll to position [701, 0]
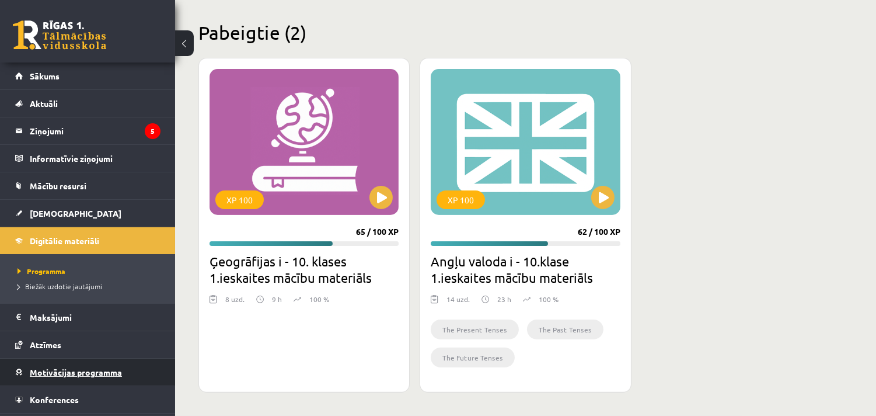
click at [82, 378] on link "Motivācijas programma" at bounding box center [87, 371] width 145 height 27
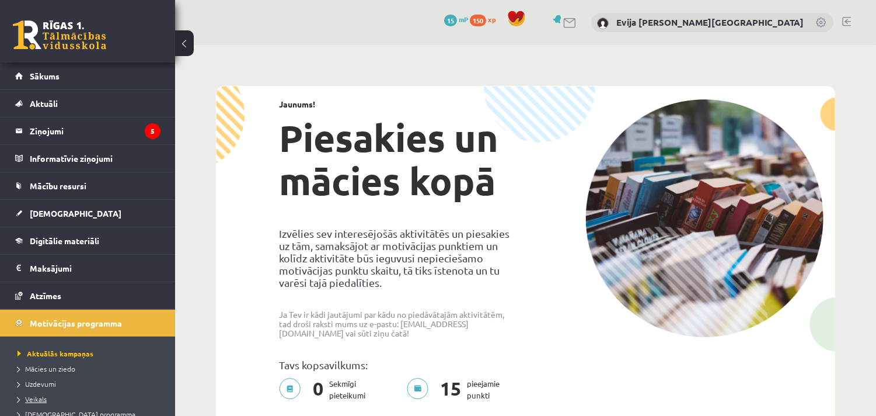
click at [30, 399] on span "Veikals" at bounding box center [32, 398] width 29 height 9
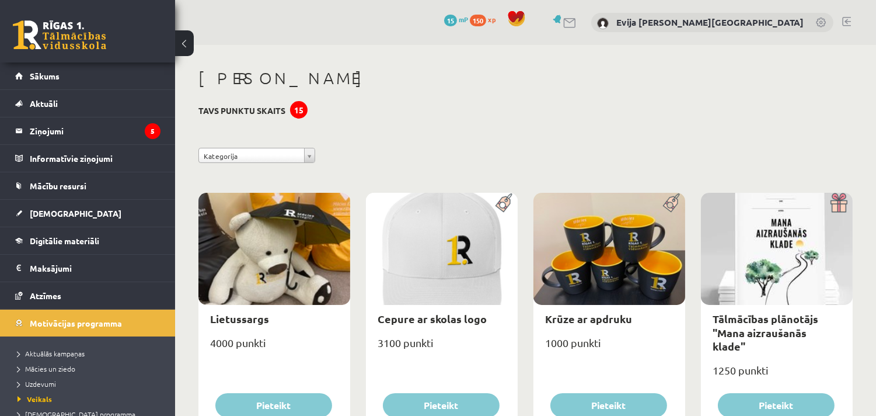
click at [845, 20] on link at bounding box center [846, 21] width 9 height 9
